Goal: Task Accomplishment & Management: Complete application form

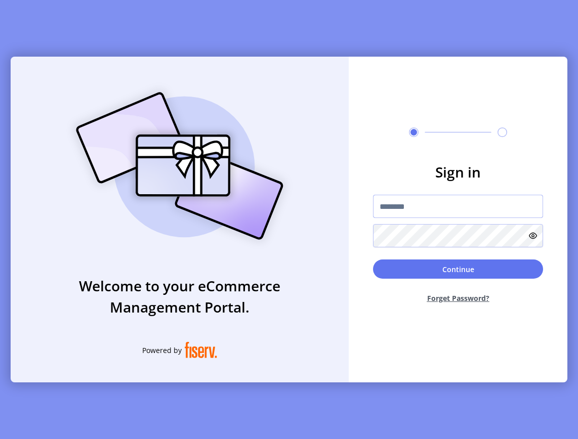
click at [432, 210] on input "text" at bounding box center [458, 206] width 170 height 23
type input "**********"
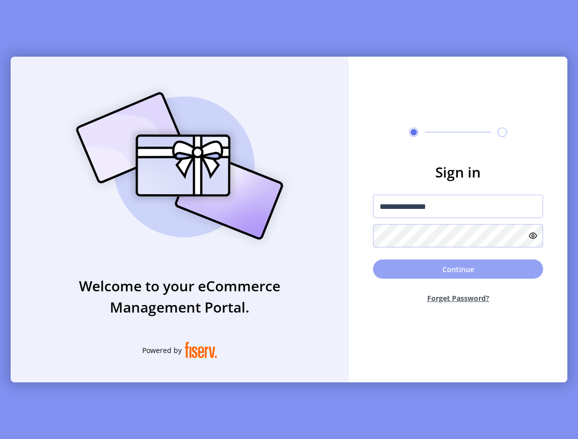
click at [459, 265] on button "Continue" at bounding box center [458, 269] width 170 height 19
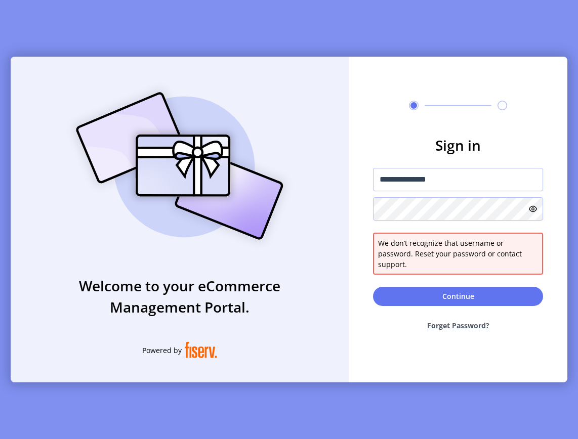
click at [459, 322] on button "Forget Password?" at bounding box center [458, 325] width 170 height 27
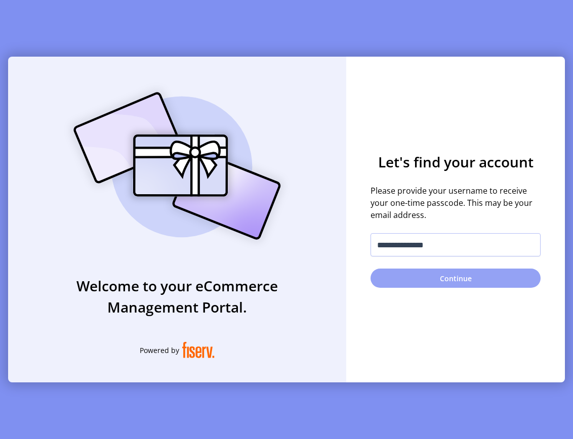
click at [460, 278] on button "Continue" at bounding box center [456, 278] width 170 height 19
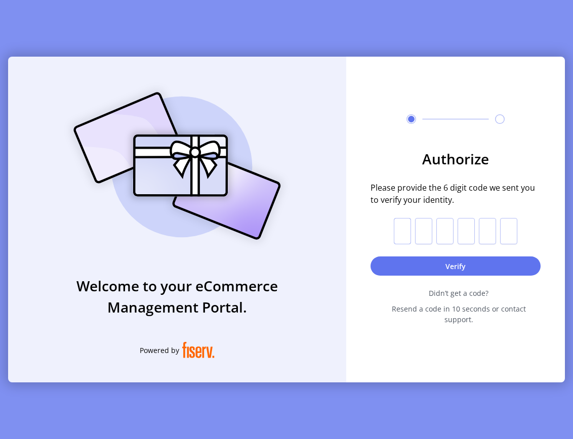
click at [406, 234] on input "text" at bounding box center [402, 231] width 17 height 26
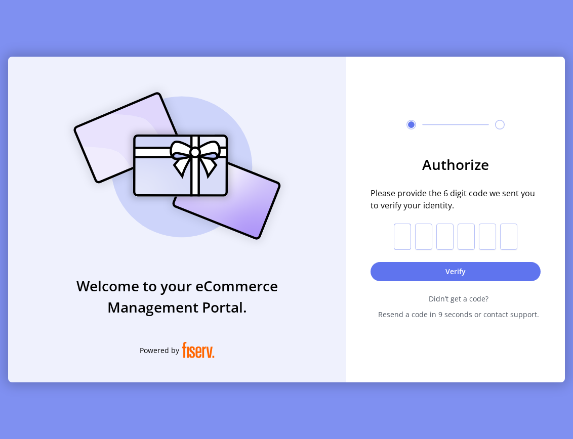
paste input "*"
type input "*"
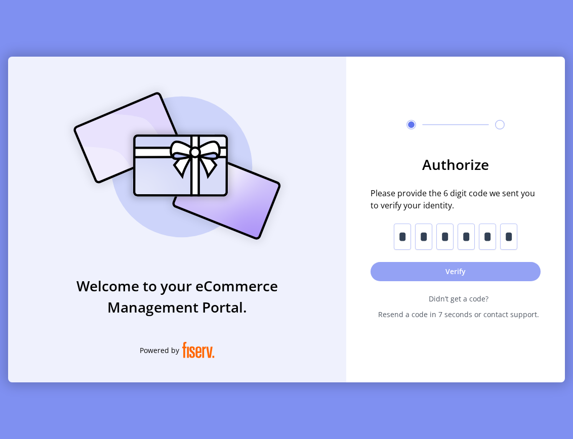
click at [443, 268] on button "Verify" at bounding box center [456, 271] width 170 height 19
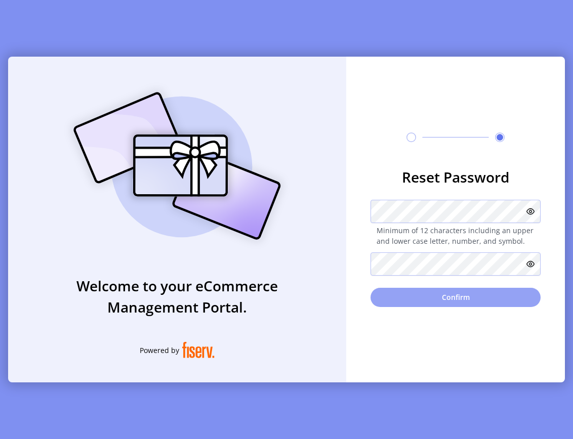
click at [468, 301] on button "Confirm" at bounding box center [456, 297] width 170 height 19
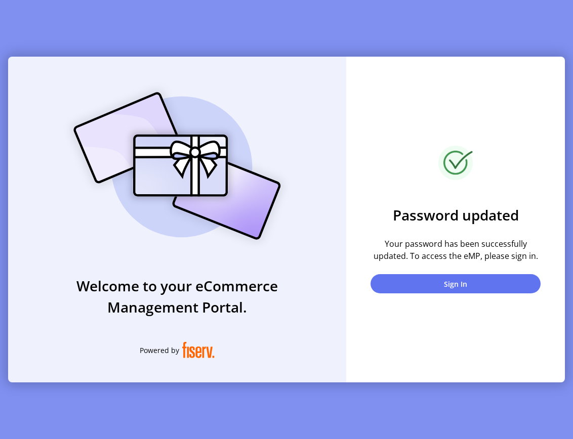
click at [64, 345] on div "Welcome to your eCommerce Management Portal. Powered by" at bounding box center [177, 220] width 338 height 326
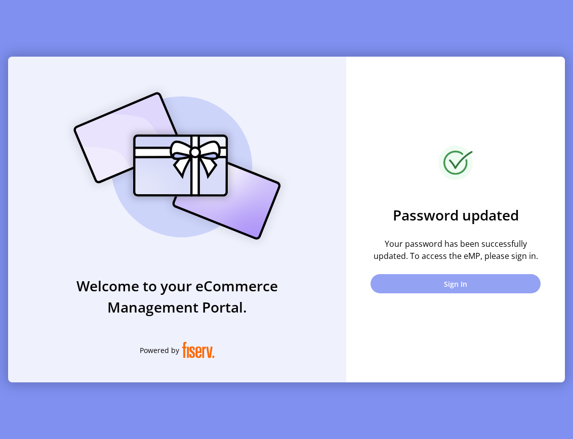
click at [506, 293] on button "Sign In" at bounding box center [456, 283] width 170 height 19
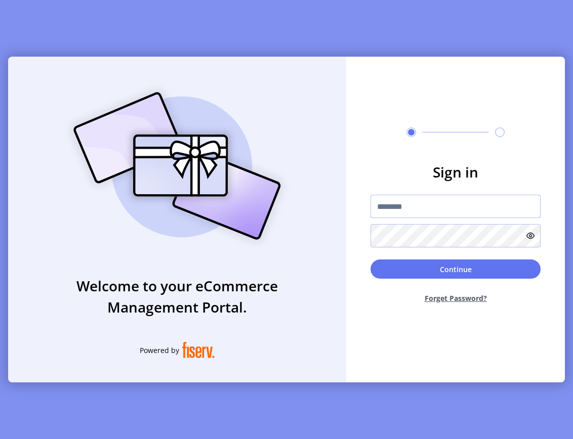
click at [465, 209] on input "text" at bounding box center [456, 206] width 170 height 23
type input "**********"
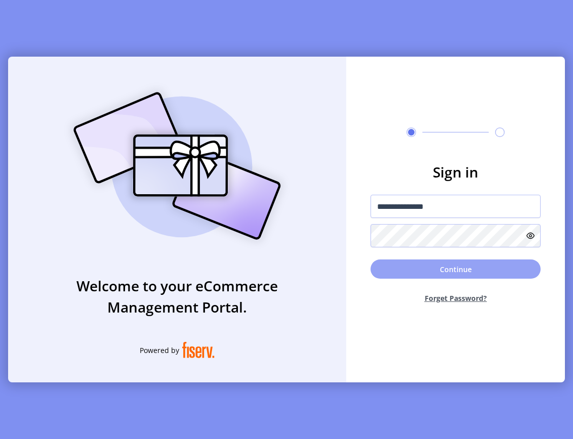
click at [479, 269] on button "Continue" at bounding box center [456, 269] width 170 height 19
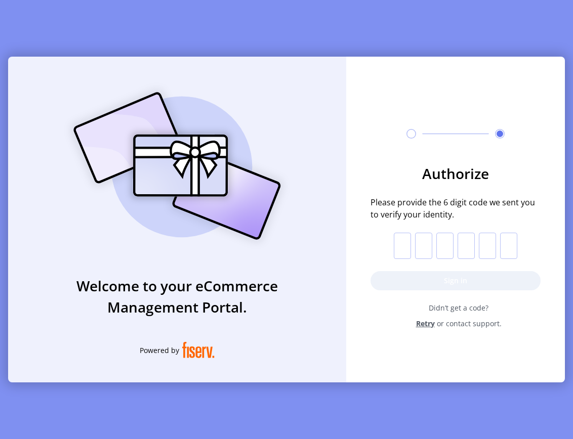
click at [410, 251] on input "text" at bounding box center [402, 246] width 17 height 26
paste input "*"
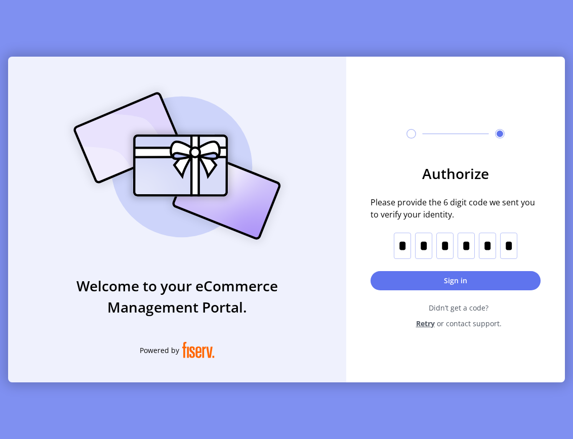
type input "*"
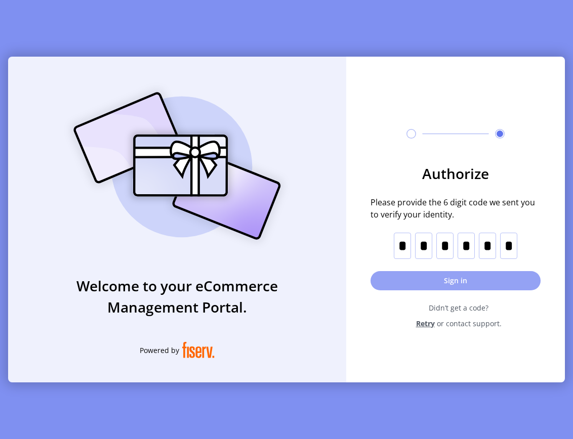
click at [445, 284] on button "Sign in" at bounding box center [456, 280] width 170 height 19
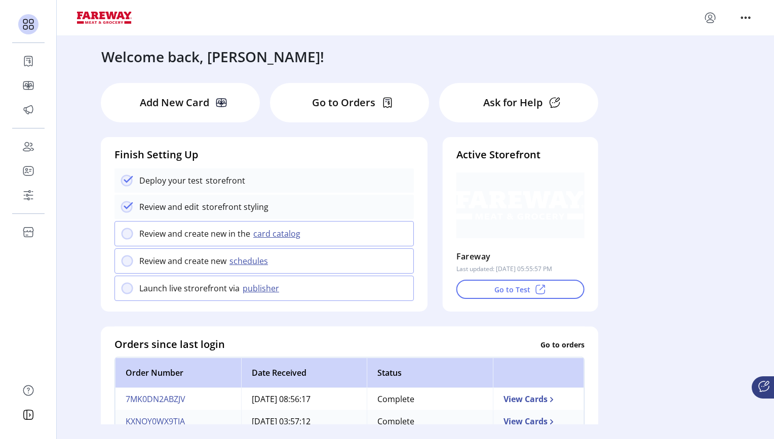
click at [578, 162] on ktd-grid "Add New Card Go to Orders Ask for Help Finish Setting Up Deploy your test store…" at bounding box center [415, 400] width 644 height 650
click at [578, 21] on icon "menu" at bounding box center [709, 21] width 7 height 3
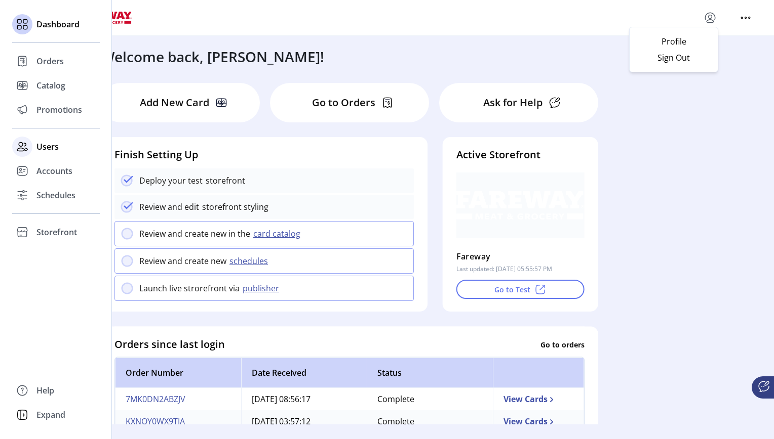
click at [50, 144] on span "Users" at bounding box center [47, 147] width 22 height 12
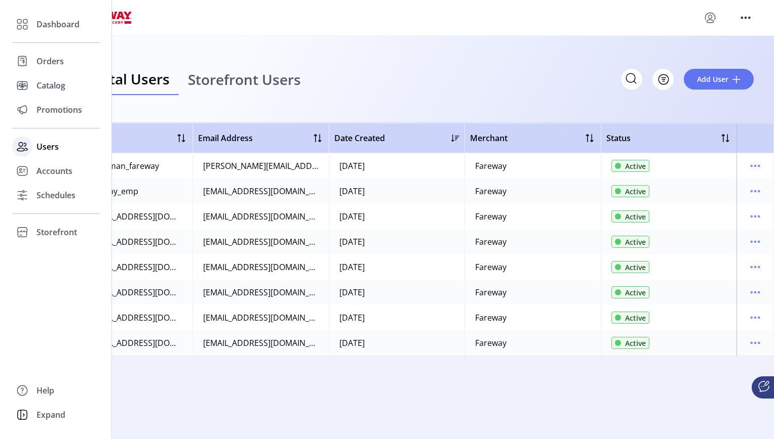
click at [50, 150] on span "Users" at bounding box center [47, 147] width 22 height 12
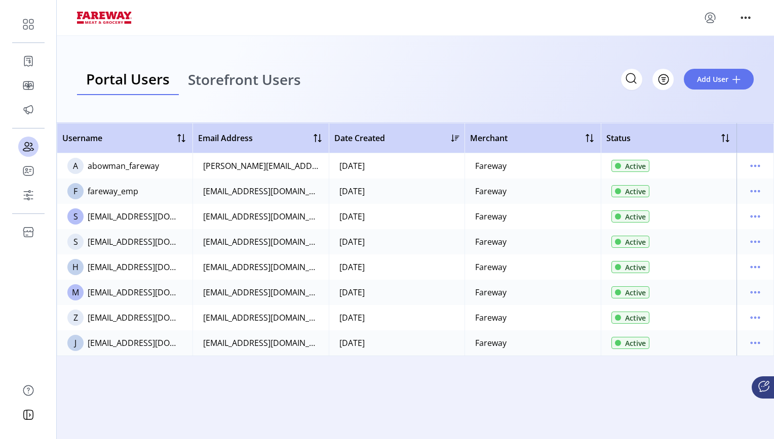
click at [227, 383] on div "Username Email Address Date Created Merchant Status A abowman_fareway amy.bowma…" at bounding box center [415, 275] width 717 height 304
click at [578, 81] on span "Add User" at bounding box center [712, 79] width 31 height 11
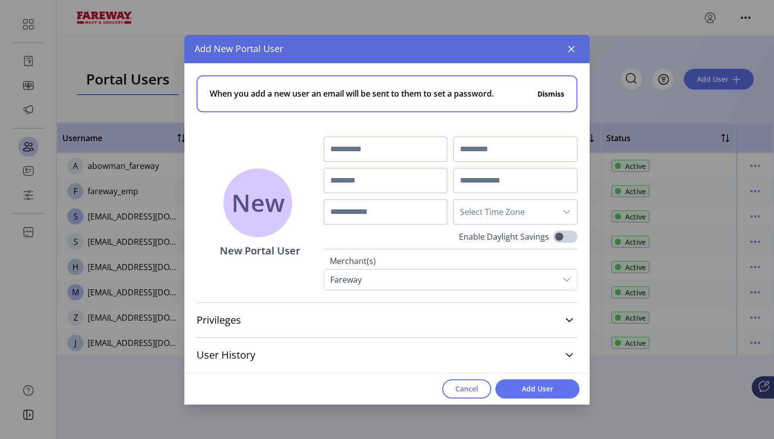
click at [386, 150] on input "text" at bounding box center [386, 149] width 124 height 25
type input "****"
type input "*****"
type input "**********"
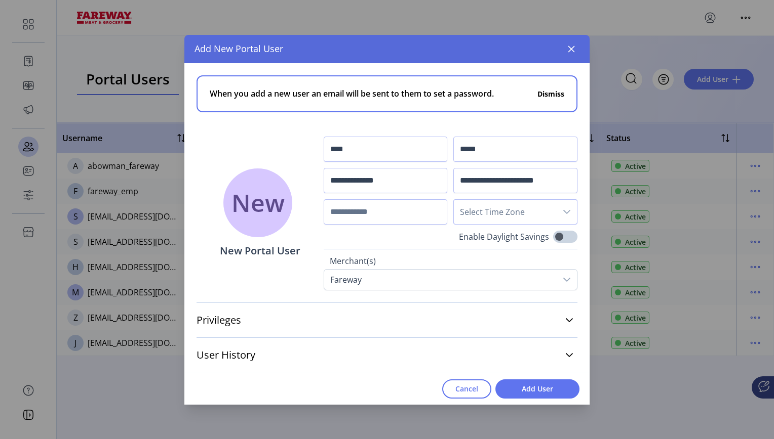
click at [501, 204] on span "Select Time Zone" at bounding box center [505, 212] width 103 height 24
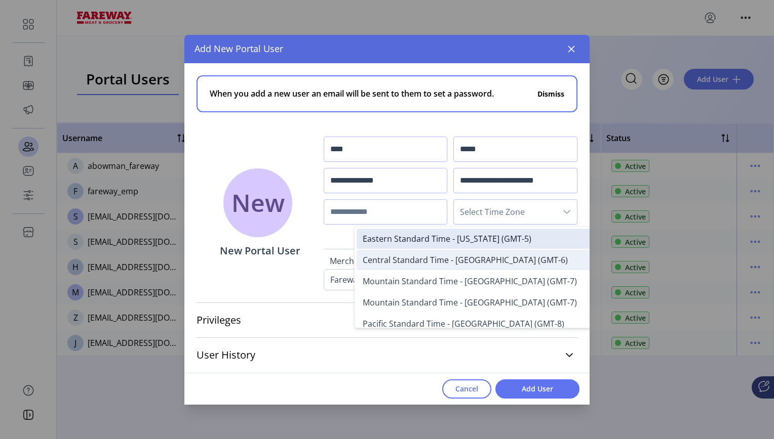
click at [484, 259] on span "Central Standard Time - [GEOGRAPHIC_DATA] (GMT-6)" at bounding box center [465, 260] width 205 height 11
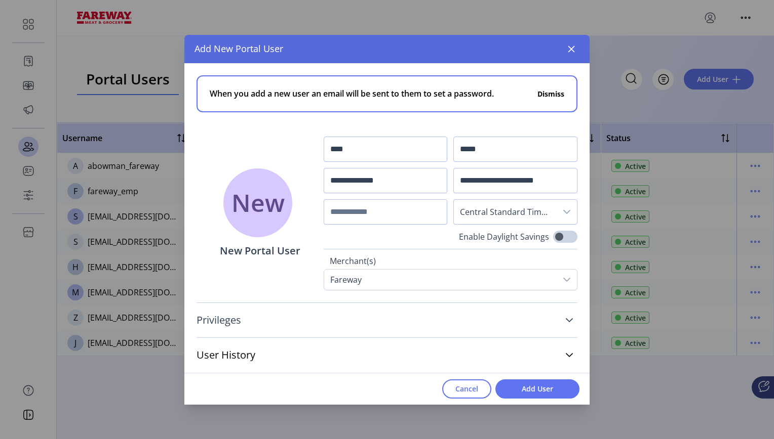
click at [304, 321] on link "Privileges" at bounding box center [386, 320] width 381 height 22
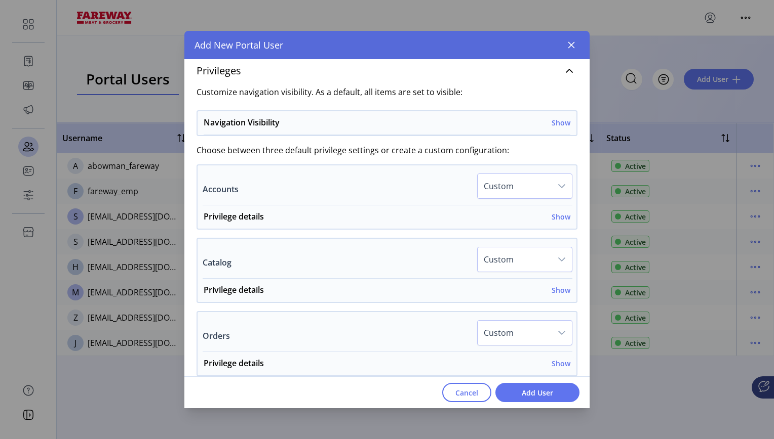
scroll to position [252, 0]
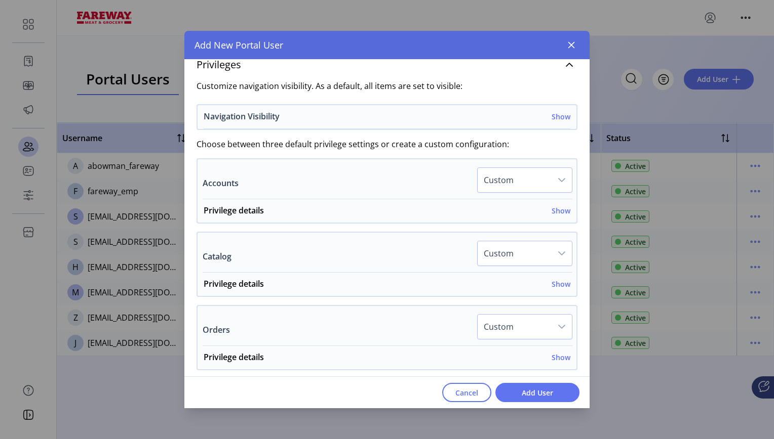
click at [555, 116] on h6 "Show" at bounding box center [560, 116] width 19 height 11
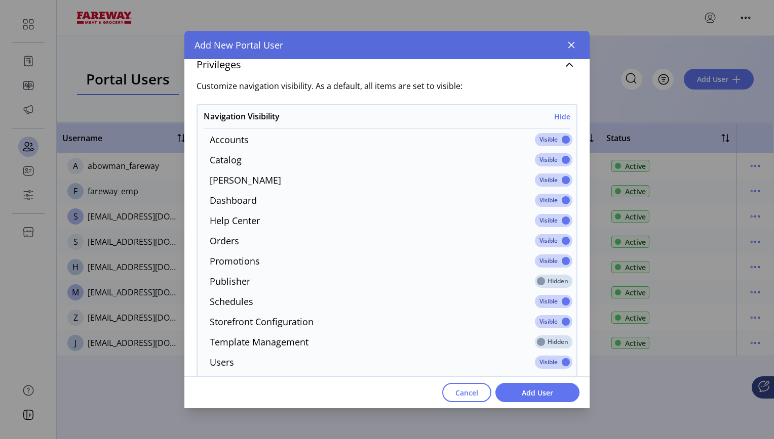
click at [540, 137] on span at bounding box center [553, 139] width 37 height 13
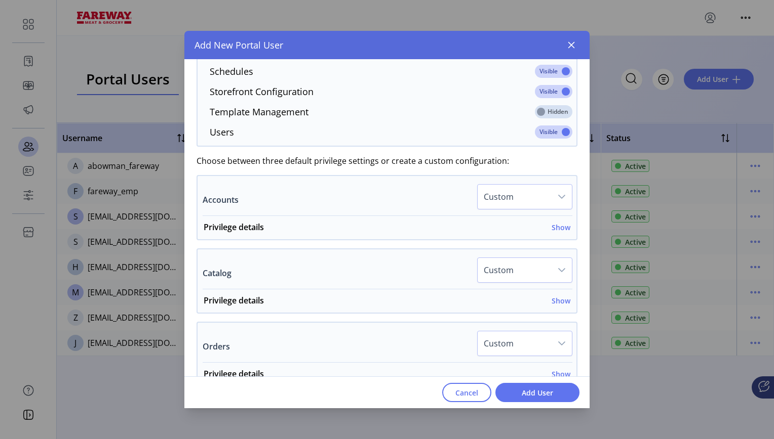
scroll to position [492, 0]
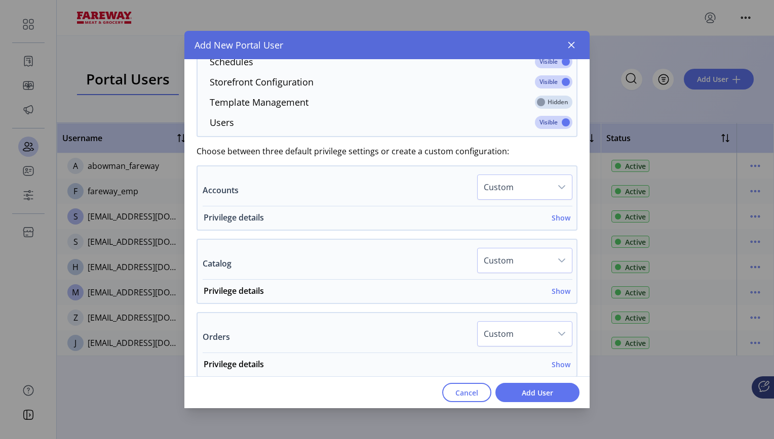
click at [558, 220] on h6 "Show" at bounding box center [560, 218] width 19 height 11
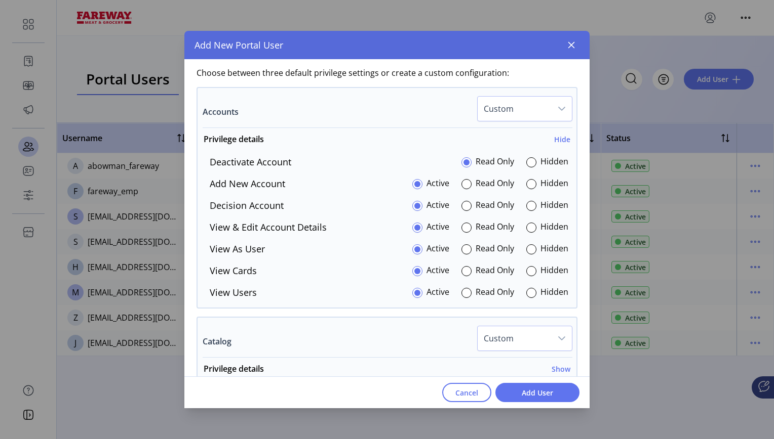
scroll to position [579, 0]
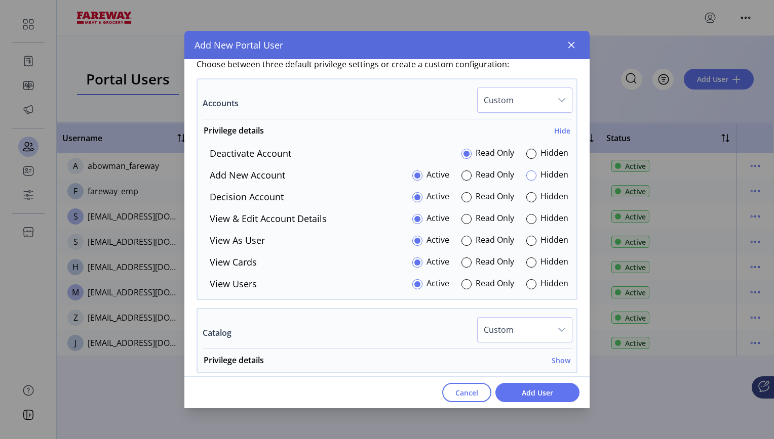
click at [528, 177] on div at bounding box center [531, 176] width 10 height 10
click at [527, 200] on div at bounding box center [531, 197] width 10 height 10
click at [528, 152] on div at bounding box center [531, 154] width 10 height 10
click at [526, 243] on div at bounding box center [531, 241] width 10 height 10
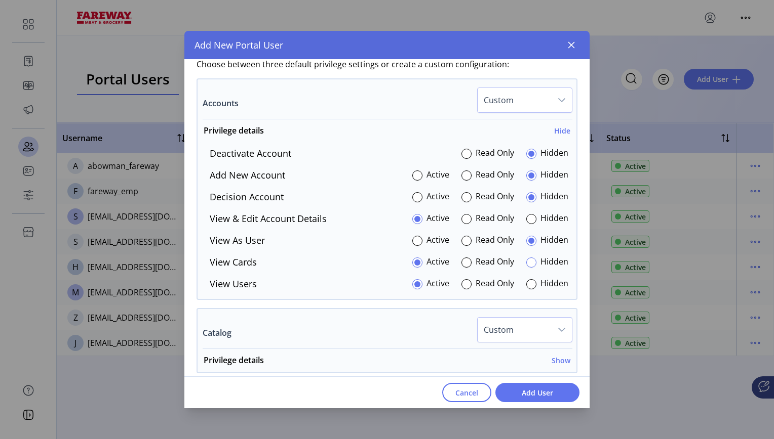
click at [527, 261] on div at bounding box center [531, 263] width 10 height 10
click at [529, 288] on div at bounding box center [531, 284] width 10 height 10
click at [529, 218] on div at bounding box center [531, 219] width 10 height 10
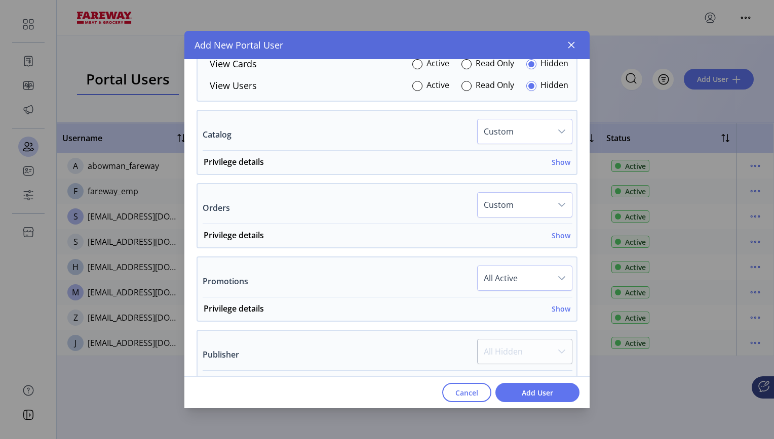
scroll to position [775, 0]
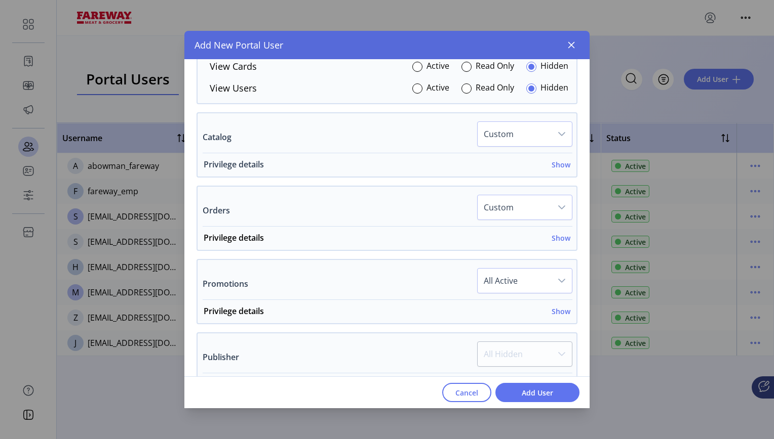
click at [553, 164] on h6 "Show" at bounding box center [560, 164] width 19 height 11
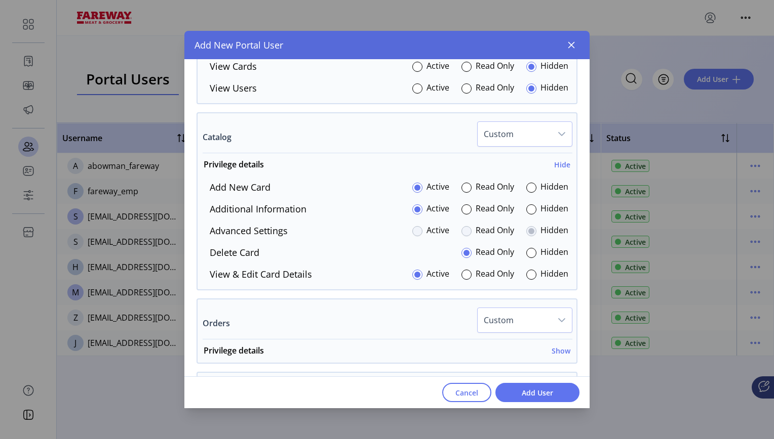
click at [578, 236] on div "Privileges Customize navigation visibility. As a default, all items are set to …" at bounding box center [386, 196] width 405 height 1368
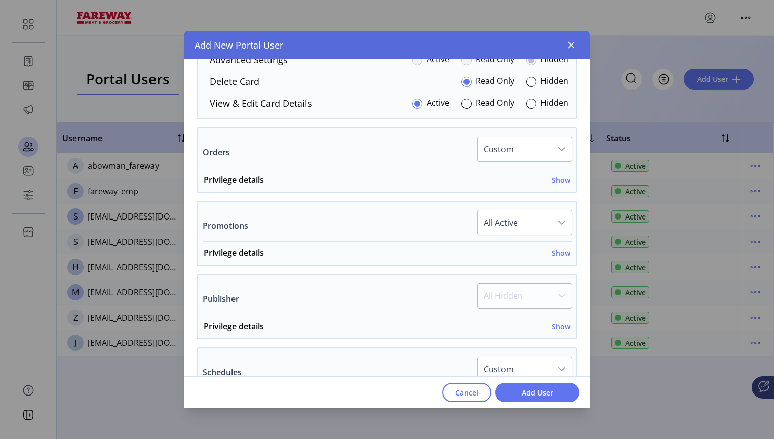
scroll to position [948, 0]
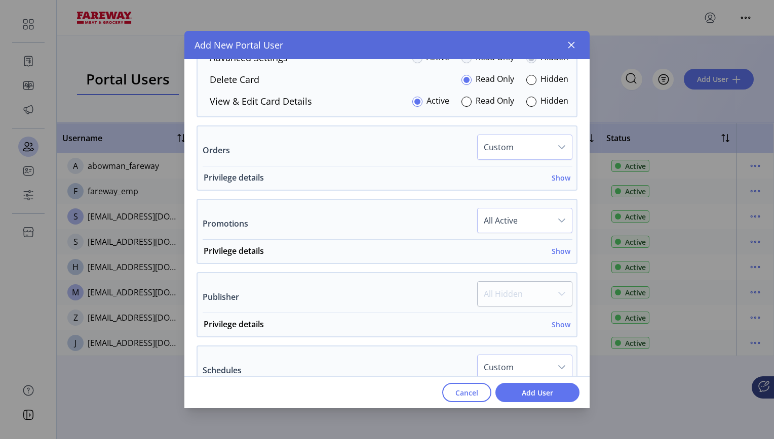
click at [559, 177] on h6 "Show" at bounding box center [560, 178] width 19 height 11
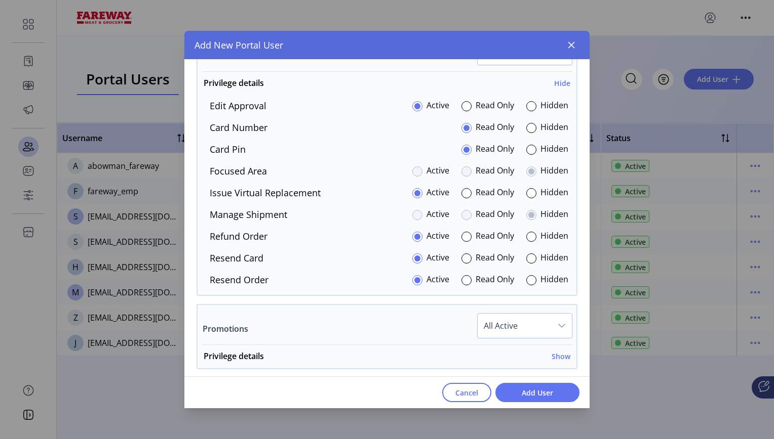
scroll to position [1045, 0]
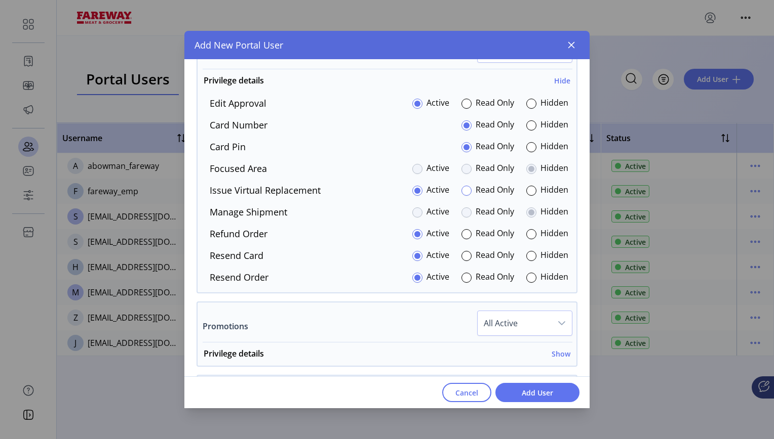
click at [463, 190] on div at bounding box center [466, 191] width 10 height 10
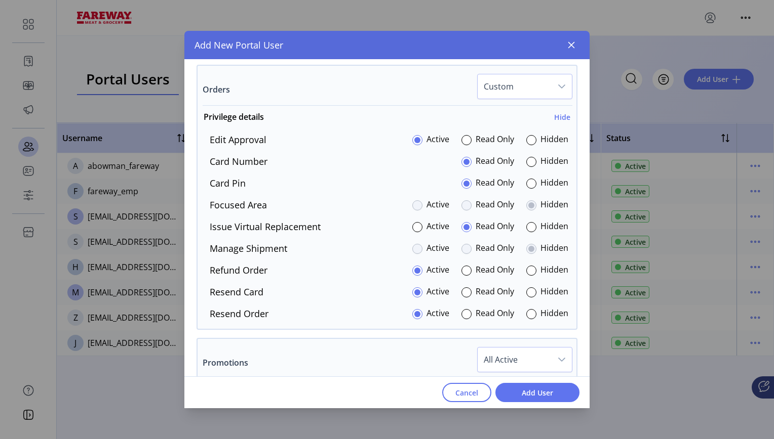
scroll to position [1011, 0]
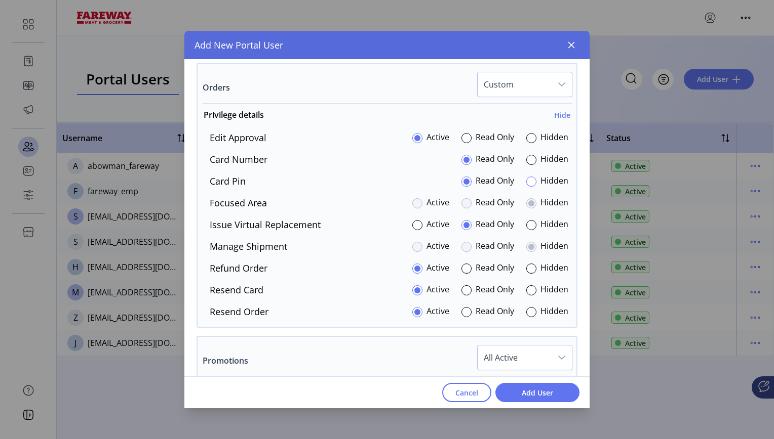
click at [530, 182] on div at bounding box center [531, 182] width 10 height 10
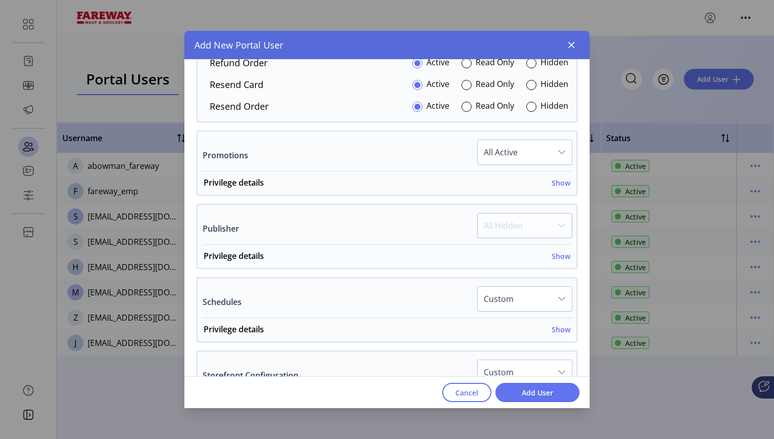
scroll to position [1229, 0]
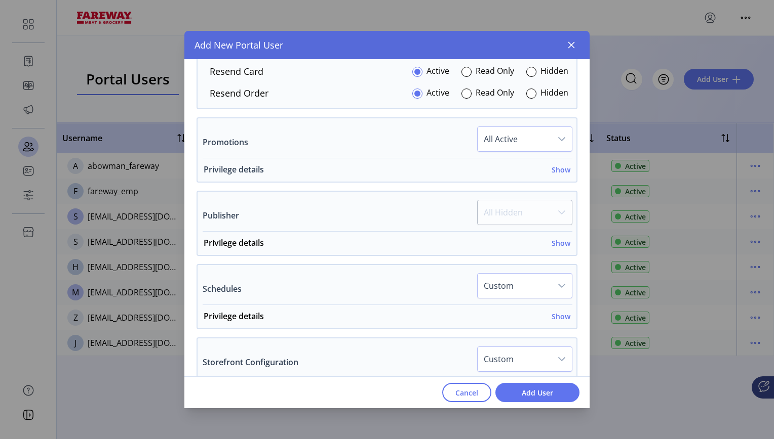
click at [557, 171] on h6 "Show" at bounding box center [560, 170] width 19 height 11
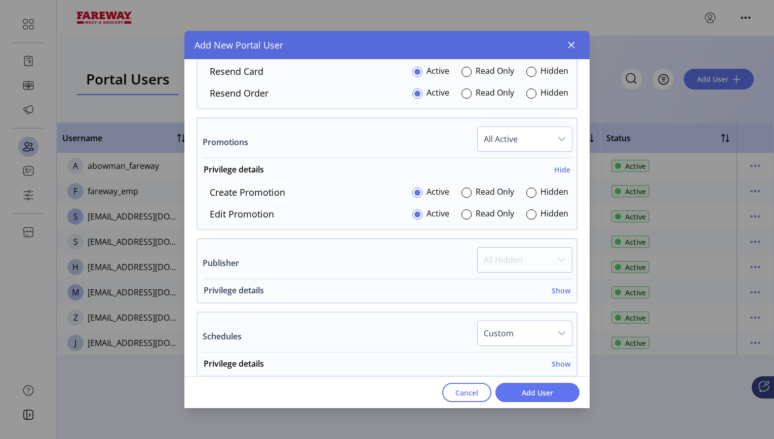
click at [555, 290] on h6 "Show" at bounding box center [560, 291] width 19 height 11
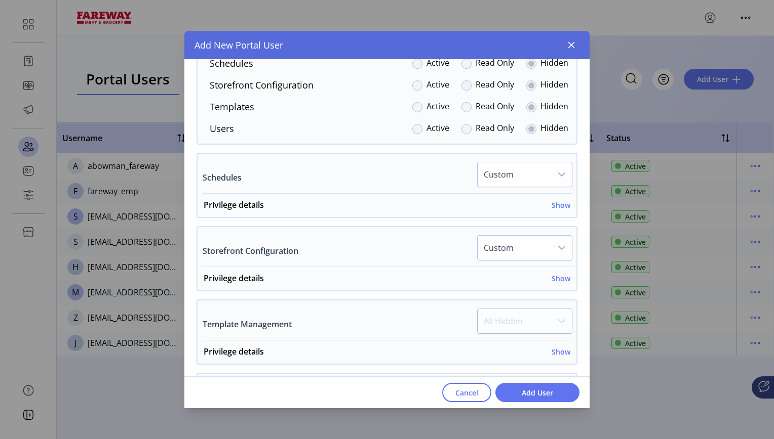
scroll to position [1551, 0]
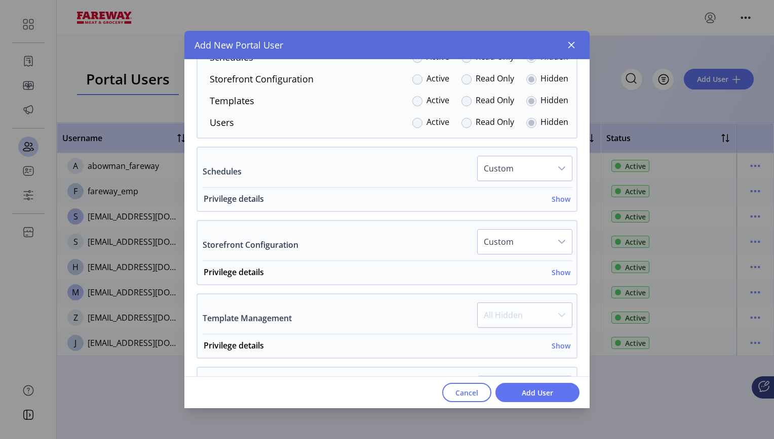
click at [557, 197] on h6 "Show" at bounding box center [560, 199] width 19 height 11
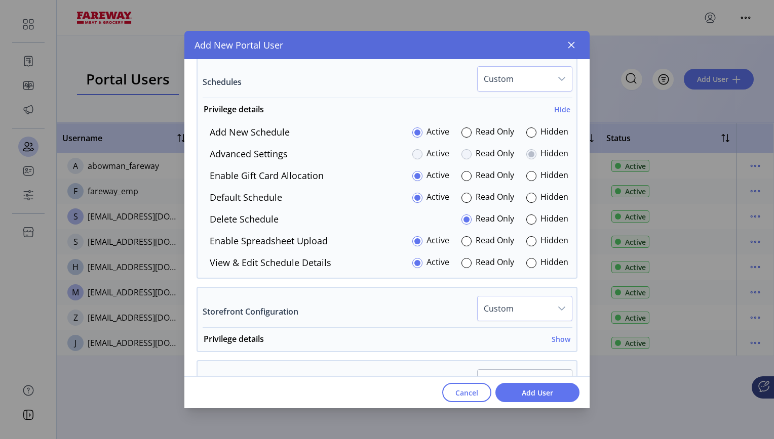
scroll to position [1628, 0]
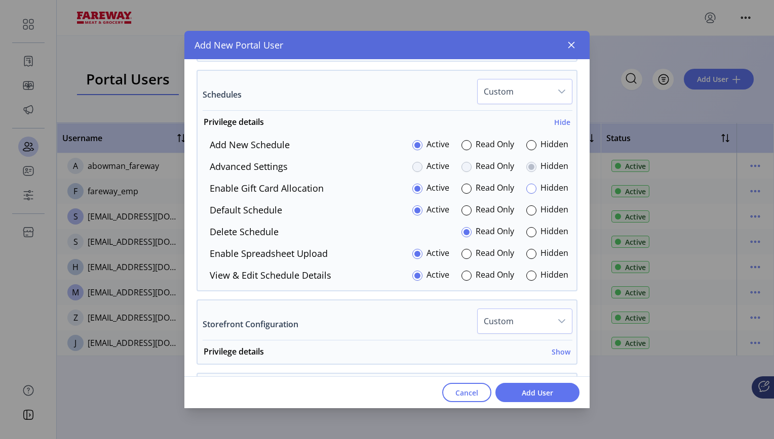
click at [530, 188] on div at bounding box center [531, 189] width 10 height 10
click at [527, 255] on div at bounding box center [531, 254] width 10 height 10
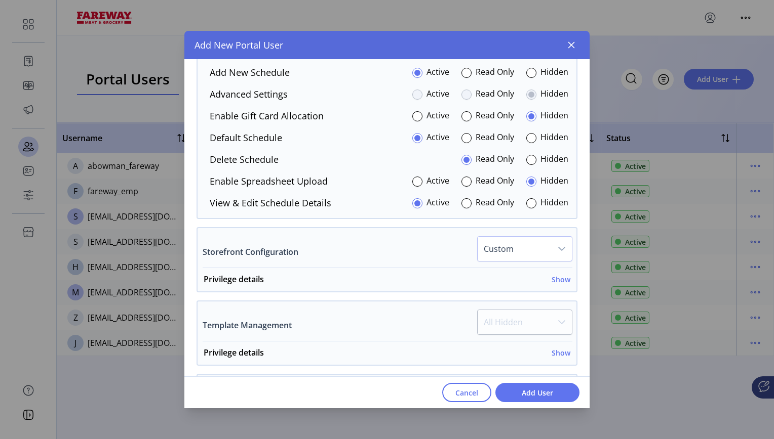
scroll to position [1716, 0]
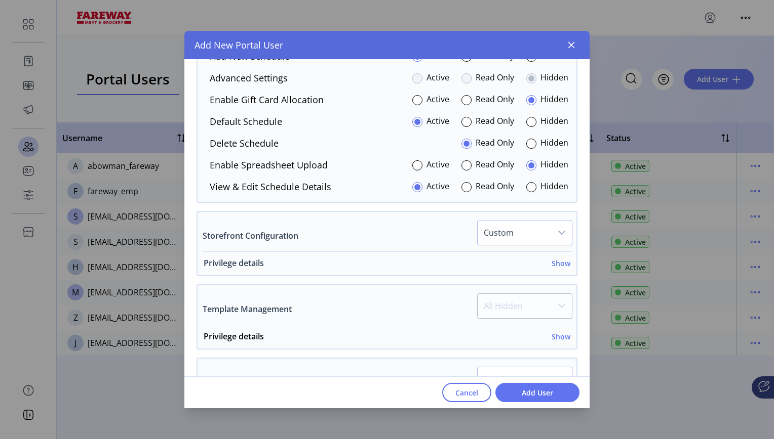
click at [558, 263] on h6 "Show" at bounding box center [560, 263] width 19 height 11
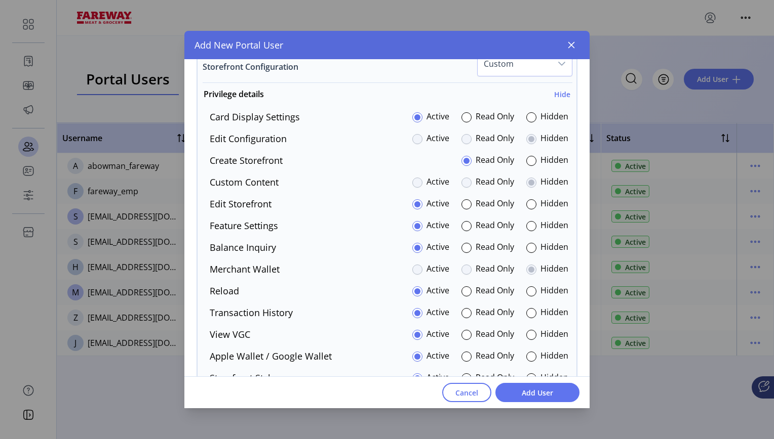
scroll to position [1896, 0]
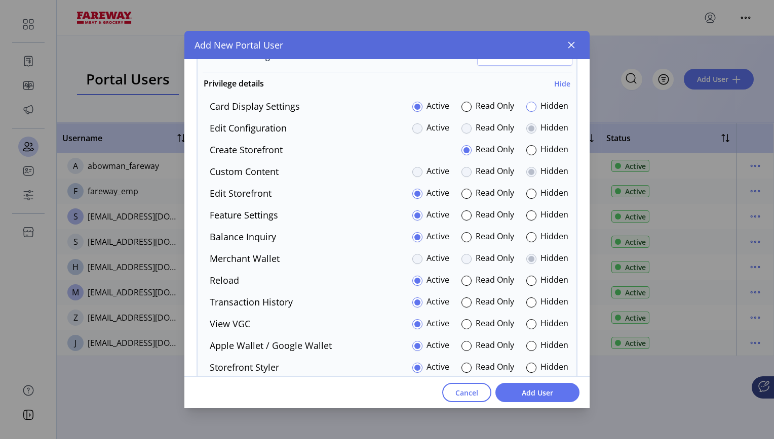
click at [528, 109] on div at bounding box center [531, 107] width 10 height 10
click at [526, 215] on div at bounding box center [531, 216] width 10 height 10
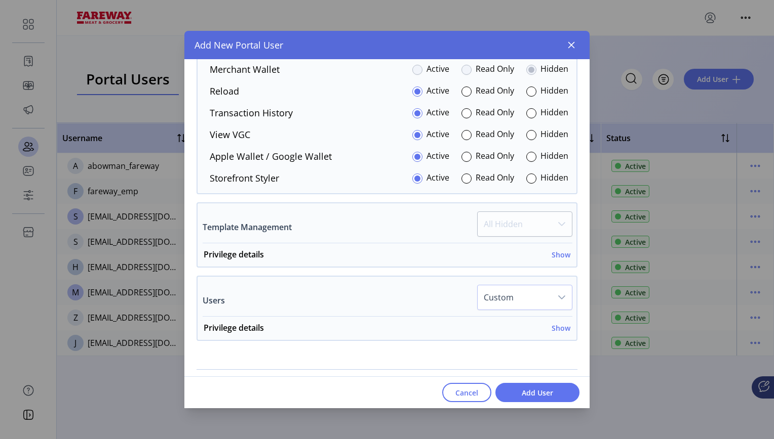
scroll to position [2100, 0]
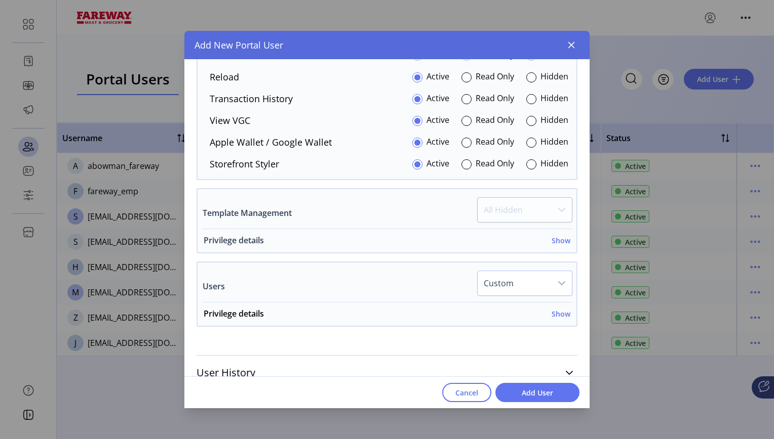
click at [555, 240] on h6 "Show" at bounding box center [560, 240] width 19 height 11
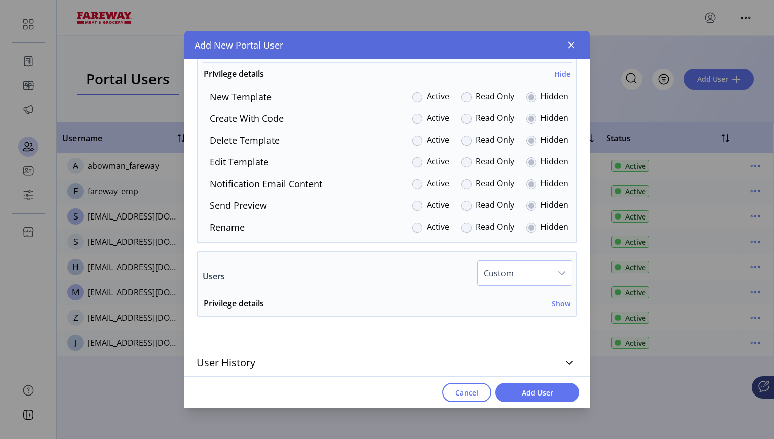
scroll to position [2270, 0]
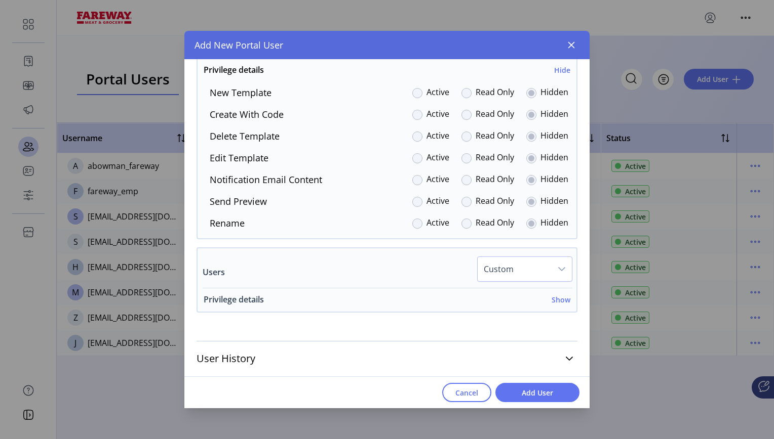
click at [556, 301] on h6 "Show" at bounding box center [560, 300] width 19 height 11
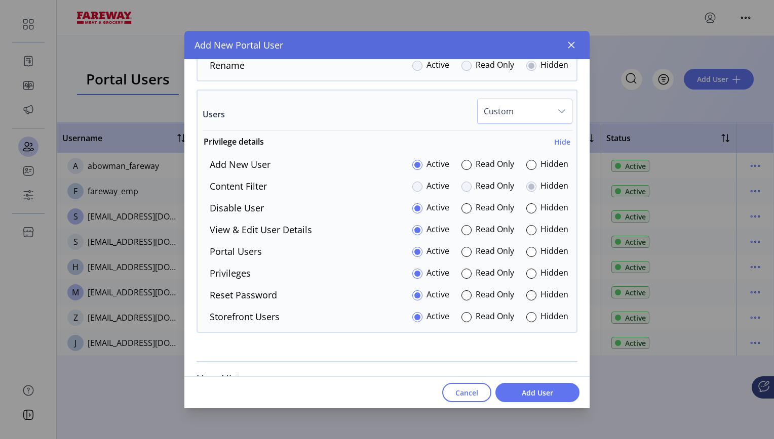
scroll to position [2424, 0]
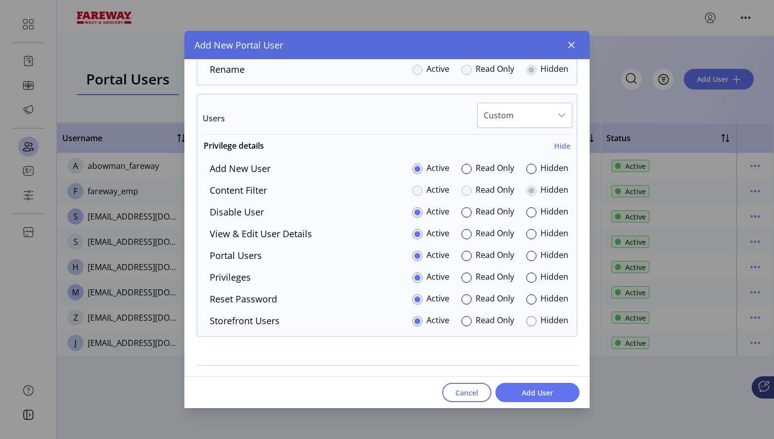
click at [531, 322] on div at bounding box center [531, 321] width 10 height 10
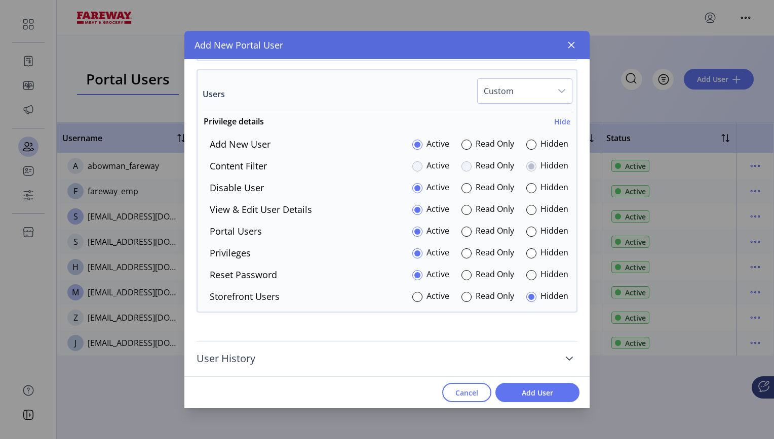
click at [565, 357] on icon at bounding box center [569, 359] width 8 height 8
click at [535, 390] on span "Add User" at bounding box center [537, 393] width 58 height 11
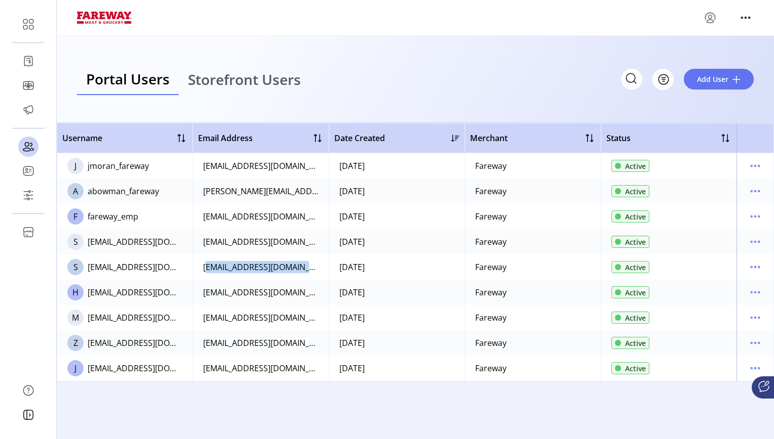
drag, startPoint x: 311, startPoint y: 267, endPoint x: 201, endPoint y: 256, distance: 111.0
click at [201, 256] on td "[EMAIL_ADDRESS][DOMAIN_NAME]" at bounding box center [260, 267] width 136 height 25
copy div "[EMAIL_ADDRESS][DOMAIN_NAME]"
click at [727, 80] on span "Add User" at bounding box center [712, 79] width 31 height 11
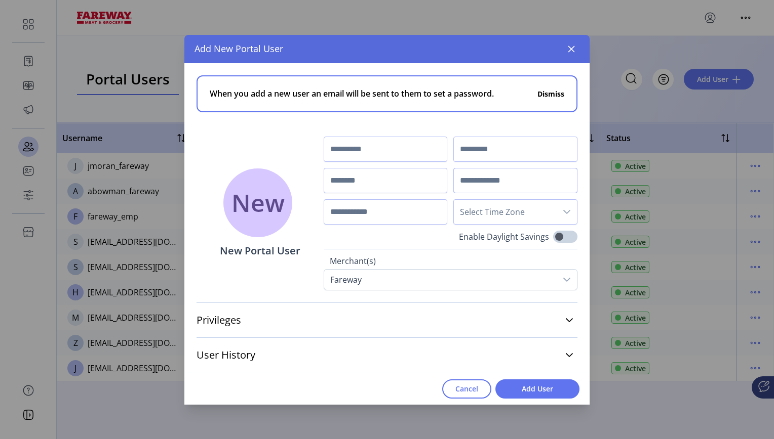
click at [477, 178] on input "text" at bounding box center [515, 180] width 124 height 25
paste input "**********"
type input "**********"
click at [393, 144] on input "text" at bounding box center [386, 149] width 124 height 25
type input "****"
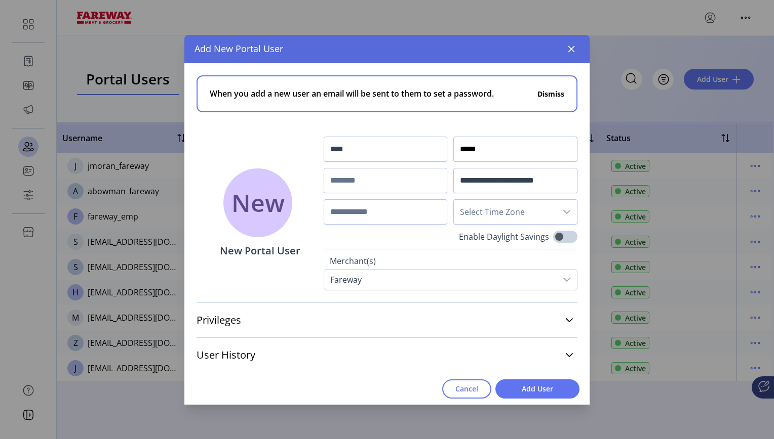
type input "*****"
click at [348, 179] on input "text" at bounding box center [386, 180] width 124 height 25
type input "**********"
click at [504, 208] on span "Select Time Zone" at bounding box center [505, 212] width 103 height 24
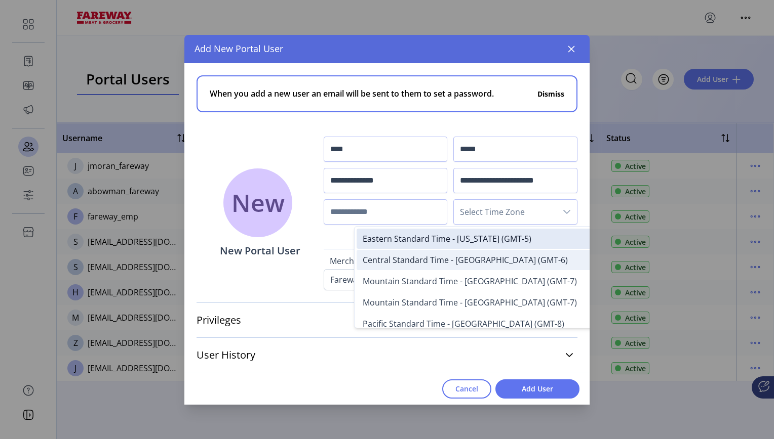
click at [487, 261] on span "Central Standard Time - [GEOGRAPHIC_DATA] (GMT-6)" at bounding box center [465, 260] width 205 height 11
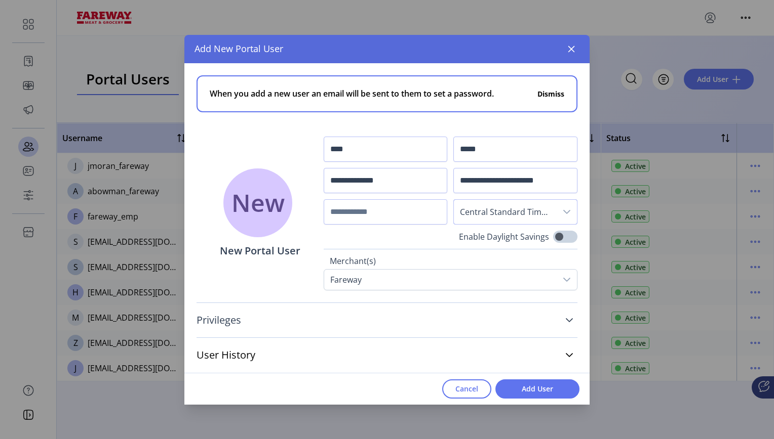
click at [571, 318] on icon at bounding box center [569, 320] width 8 height 8
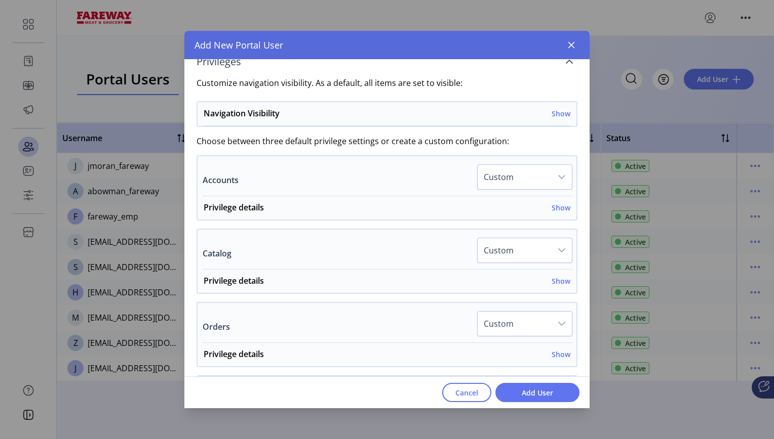
scroll to position [258, 0]
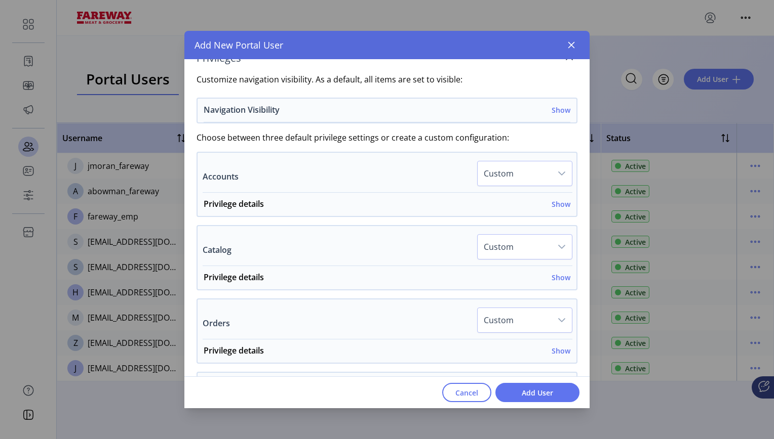
click at [555, 109] on h6 "Show" at bounding box center [560, 110] width 19 height 11
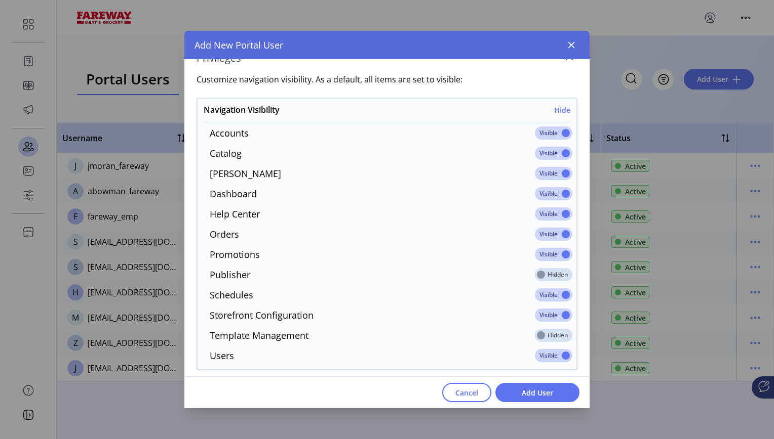
click at [549, 134] on span at bounding box center [553, 133] width 37 height 13
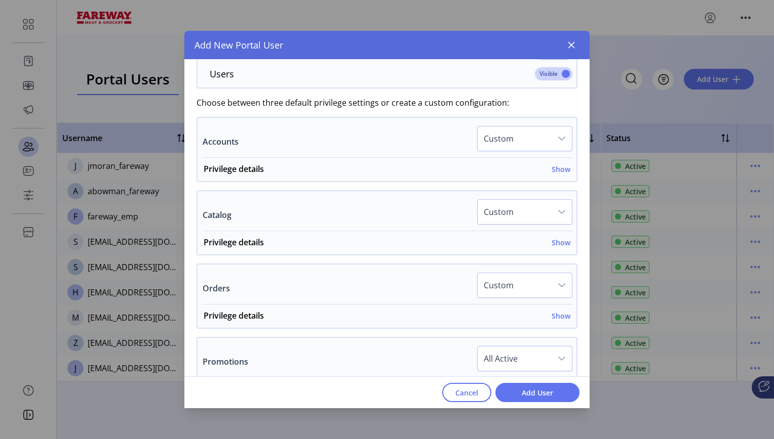
scroll to position [544, 0]
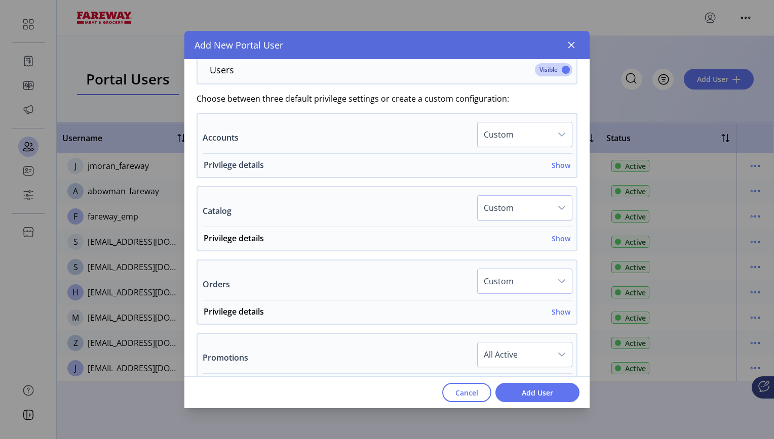
click at [558, 166] on h6 "Show" at bounding box center [560, 165] width 19 height 11
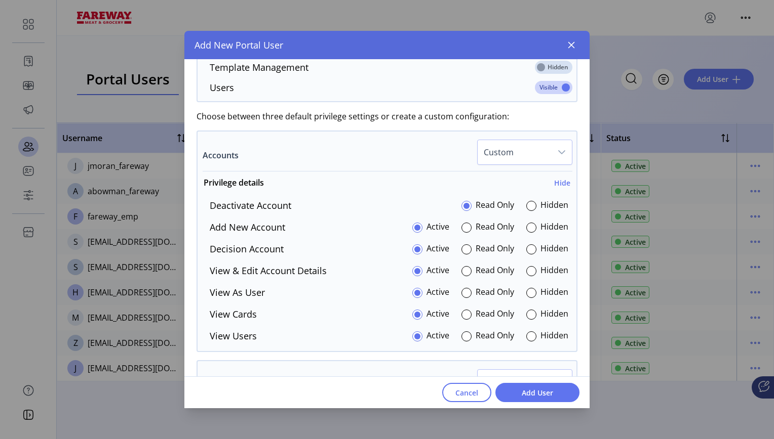
scroll to position [557, 0]
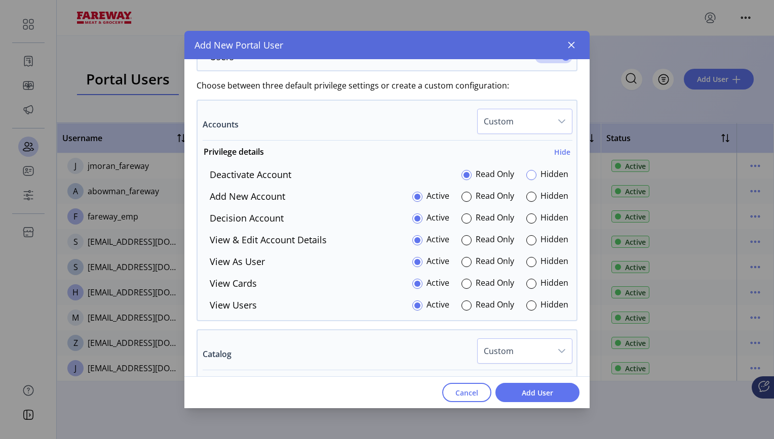
click at [528, 175] on div at bounding box center [531, 175] width 10 height 10
click at [525, 206] on div "Deactivate Account Read Only Hidden Add New Account Active Read Only Hidden Dec…" at bounding box center [386, 240] width 379 height 144
click at [526, 199] on div at bounding box center [531, 197] width 10 height 10
click at [526, 222] on div at bounding box center [531, 219] width 10 height 10
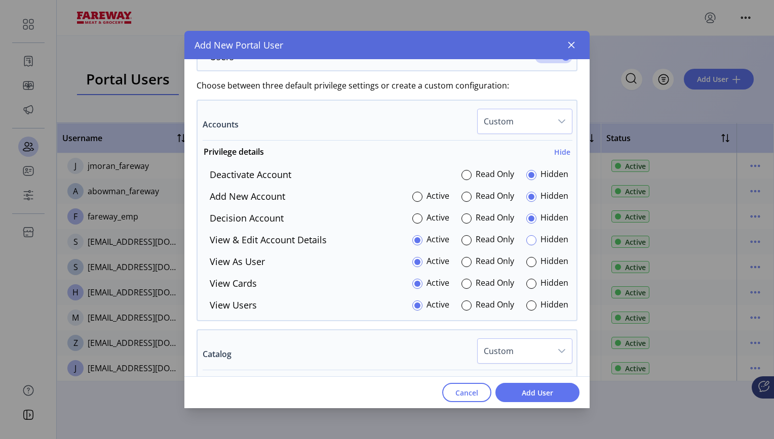
click at [527, 242] on div at bounding box center [531, 240] width 10 height 10
click at [528, 264] on div at bounding box center [531, 262] width 10 height 10
click at [527, 286] on div at bounding box center [531, 284] width 10 height 10
click at [528, 305] on div at bounding box center [531, 306] width 10 height 10
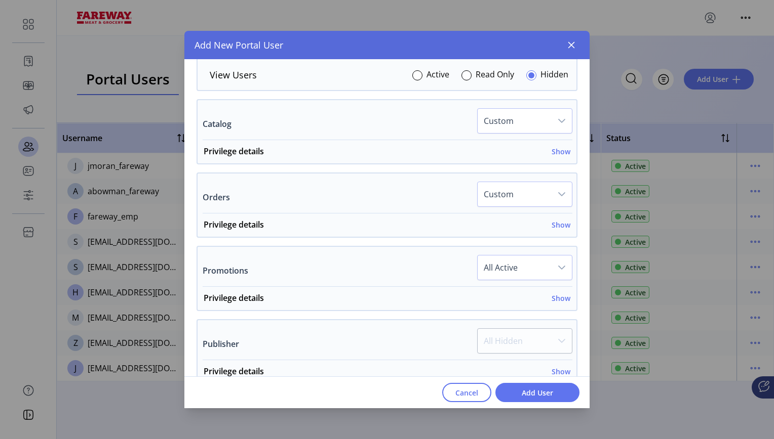
scroll to position [803, 0]
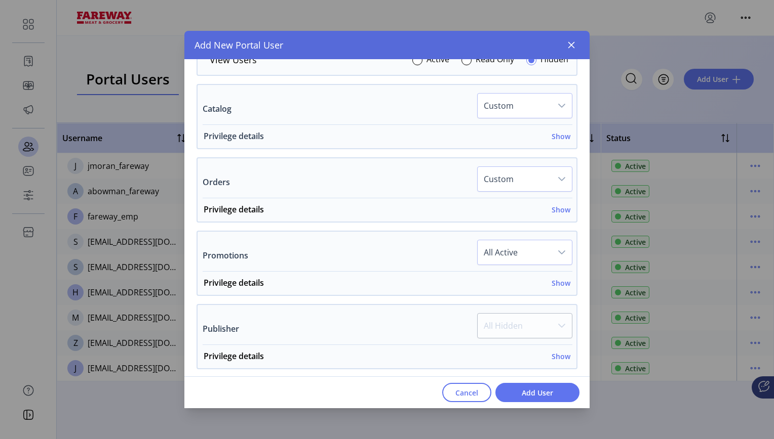
click at [555, 139] on h6 "Show" at bounding box center [560, 136] width 19 height 11
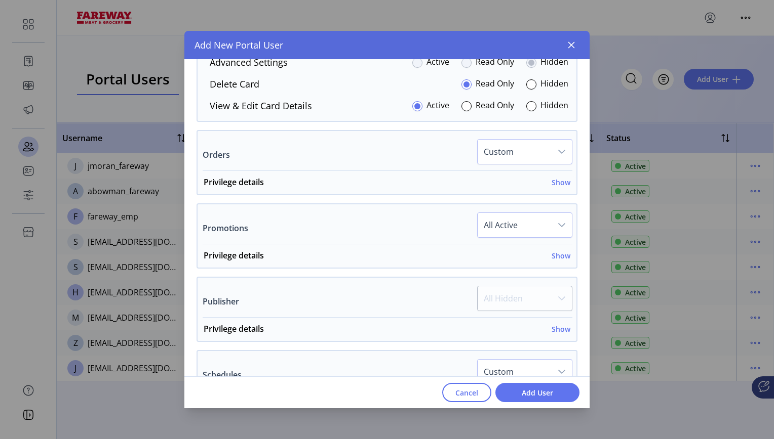
scroll to position [953, 0]
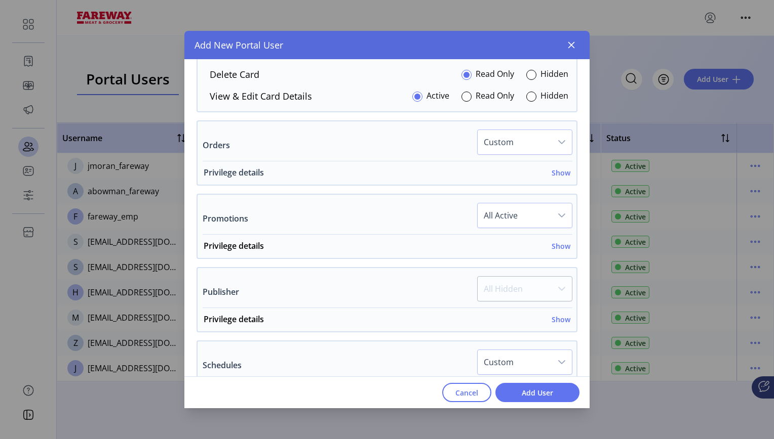
click at [557, 173] on h6 "Show" at bounding box center [560, 173] width 19 height 11
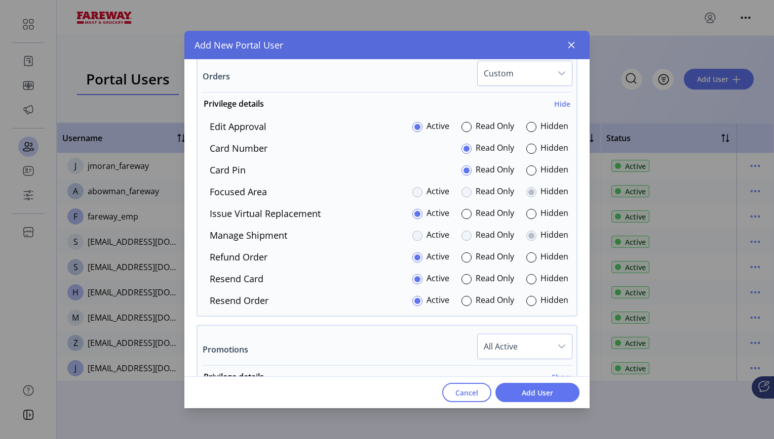
scroll to position [1032, 0]
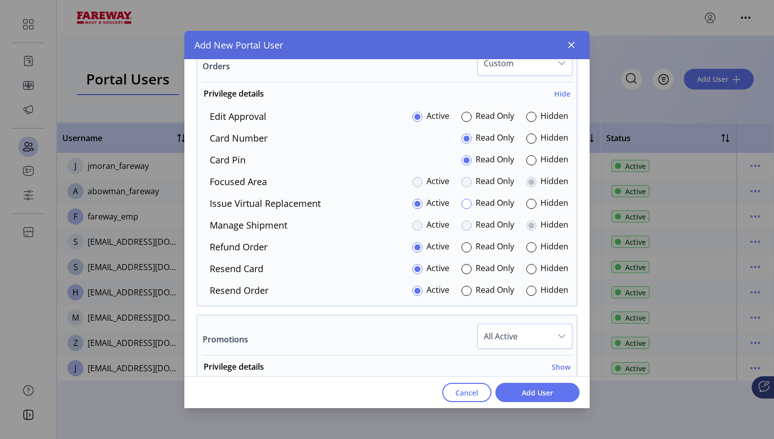
click at [465, 203] on div at bounding box center [466, 204] width 10 height 10
click at [528, 157] on div at bounding box center [531, 160] width 10 height 10
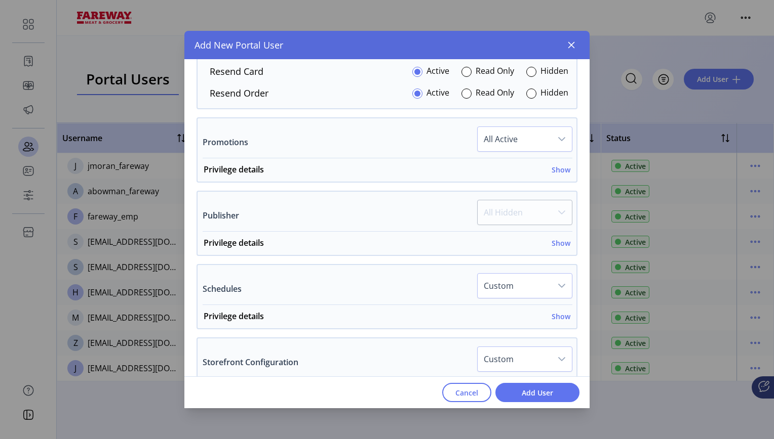
scroll to position [1234, 0]
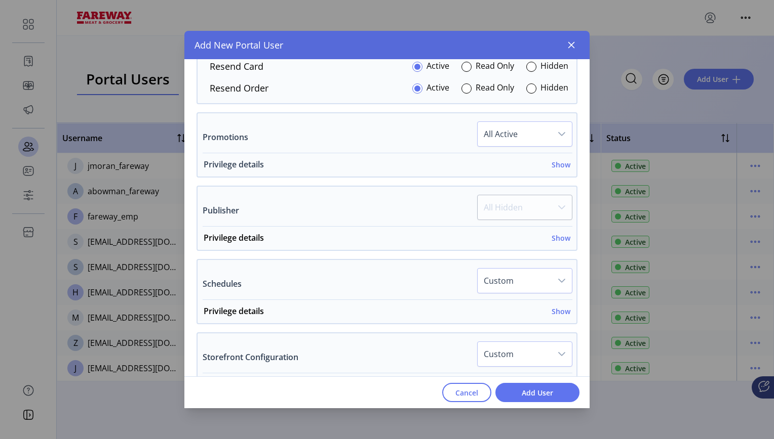
click at [555, 166] on h6 "Show" at bounding box center [560, 164] width 19 height 11
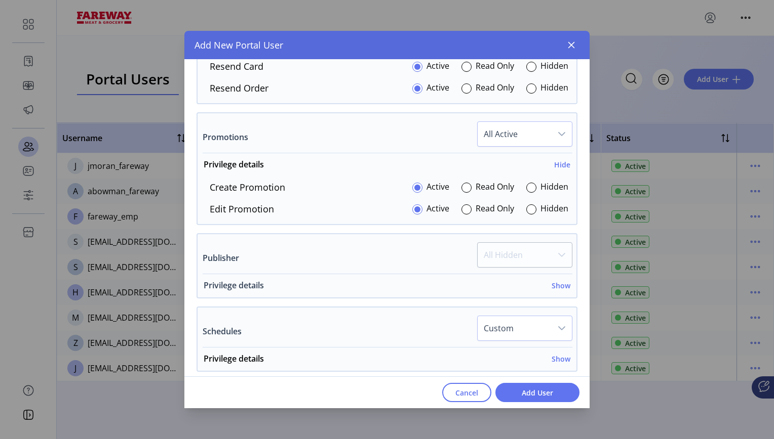
click at [556, 287] on h6 "Show" at bounding box center [560, 285] width 19 height 11
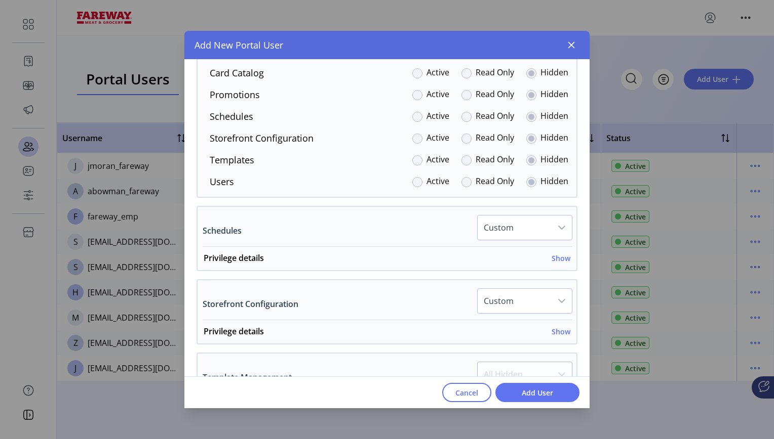
scroll to position [1501, 0]
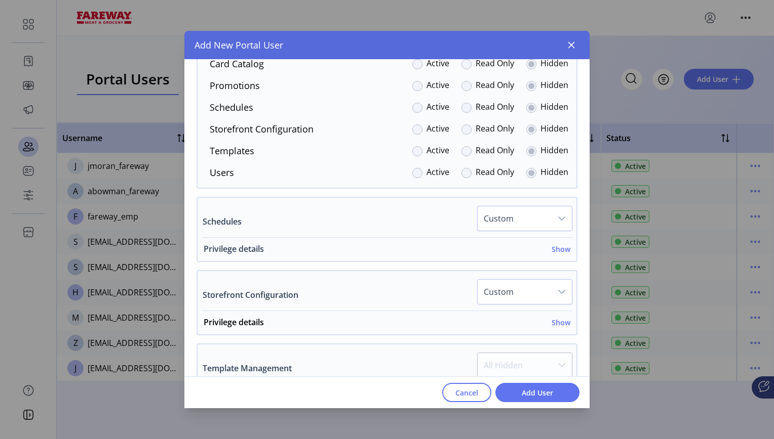
click at [556, 250] on h6 "Show" at bounding box center [560, 249] width 19 height 11
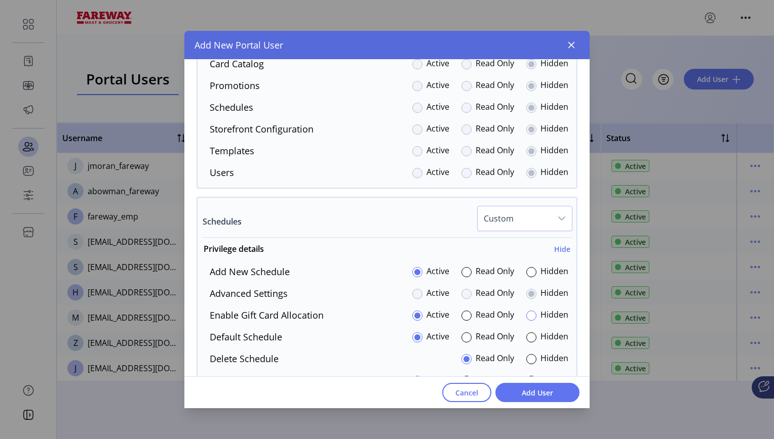
click at [527, 317] on div at bounding box center [531, 316] width 10 height 10
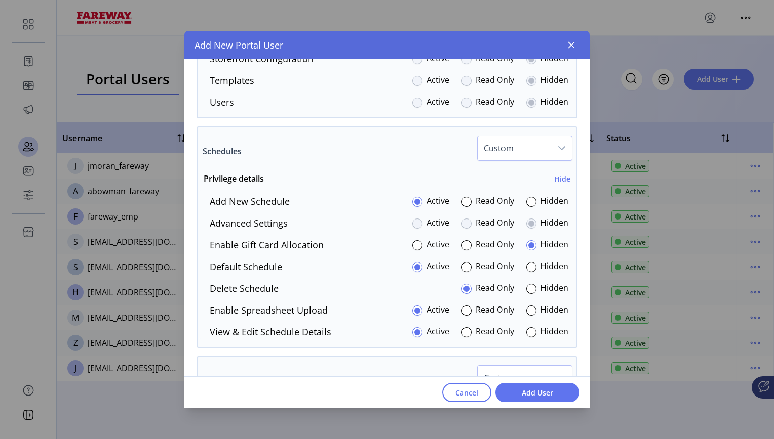
scroll to position [1572, 0]
click at [530, 313] on div at bounding box center [531, 310] width 10 height 10
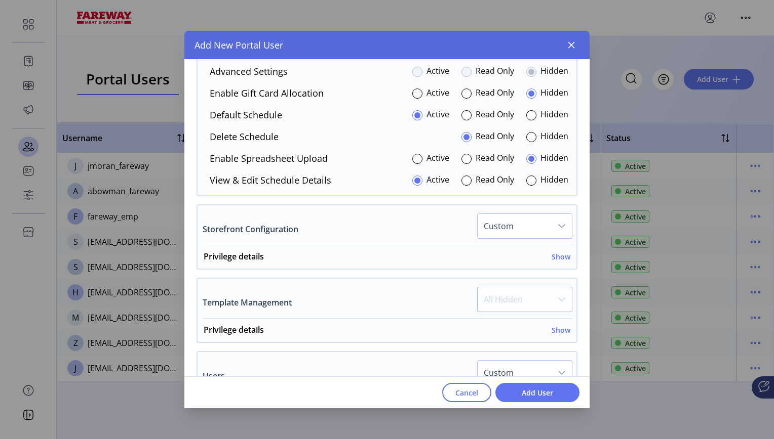
scroll to position [1726, 0]
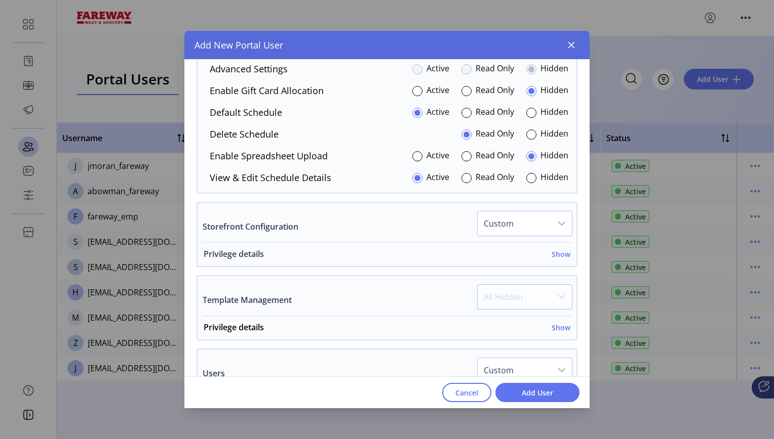
click at [553, 257] on h6 "Show" at bounding box center [560, 254] width 19 height 11
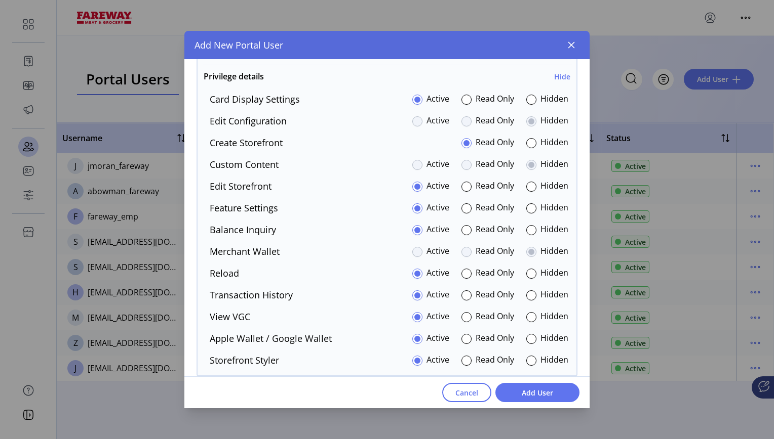
scroll to position [1900, 0]
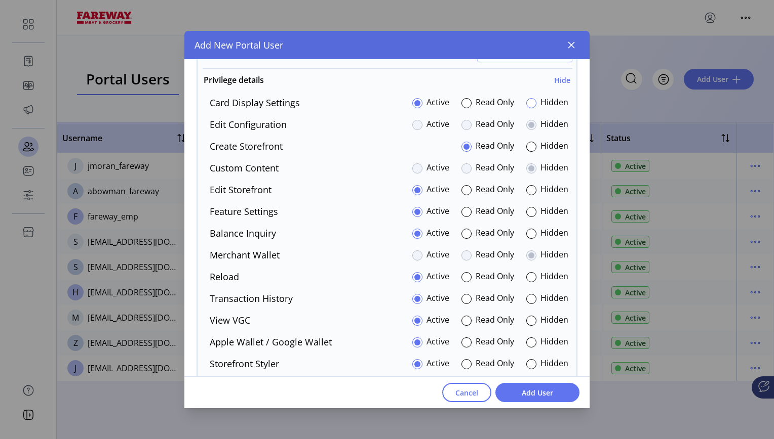
click at [528, 104] on div at bounding box center [531, 103] width 10 height 10
click at [530, 212] on div at bounding box center [531, 212] width 10 height 10
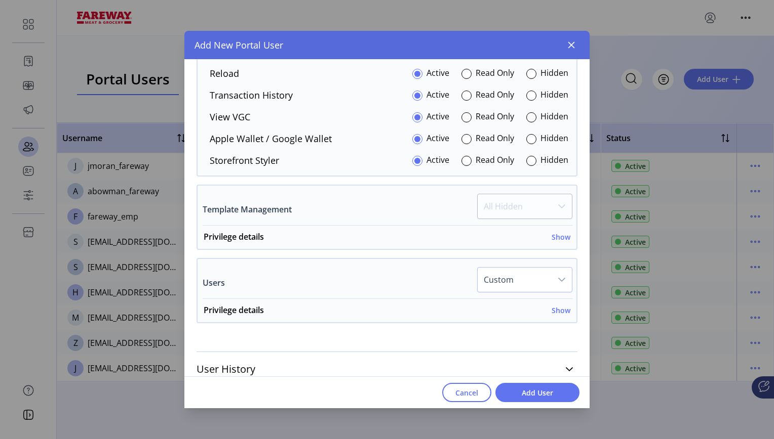
scroll to position [2110, 0]
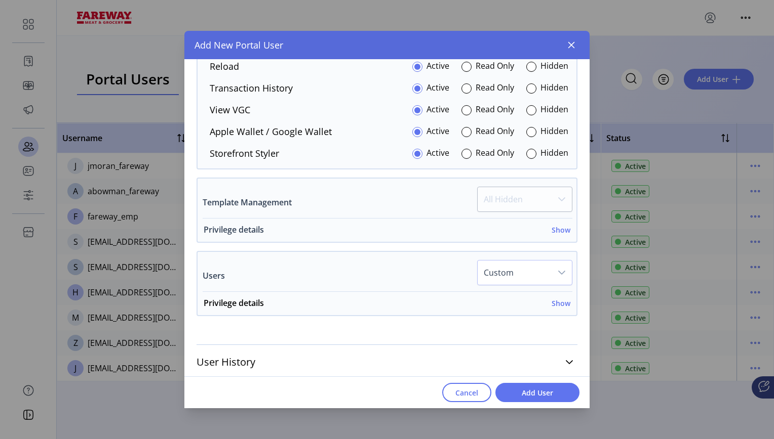
click at [554, 231] on h6 "Show" at bounding box center [560, 230] width 19 height 11
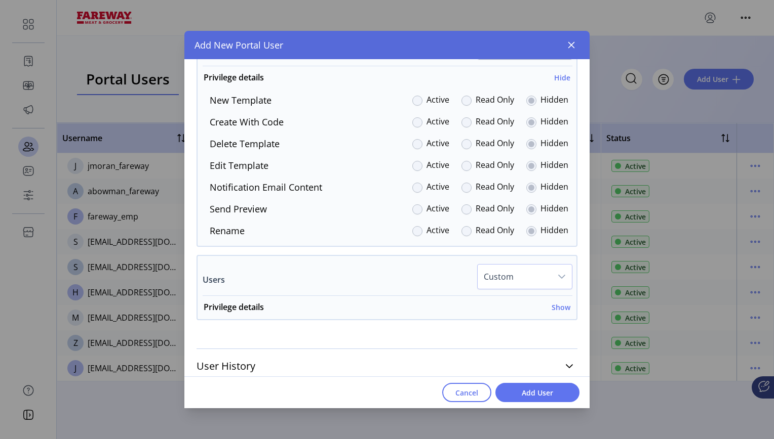
scroll to position [2270, 0]
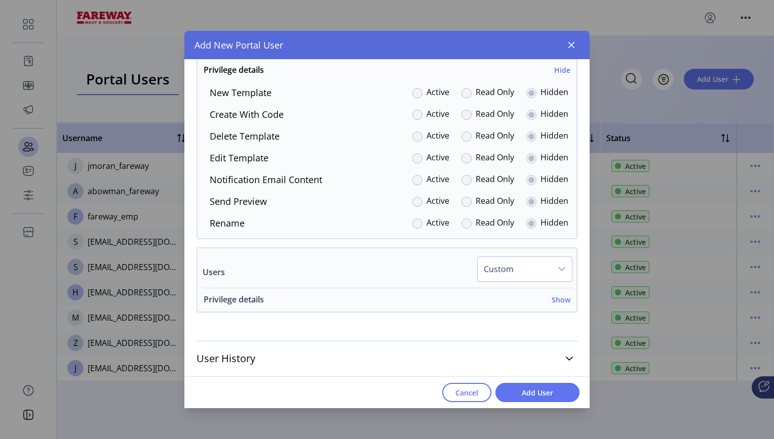
click at [556, 301] on h6 "Show" at bounding box center [560, 300] width 19 height 11
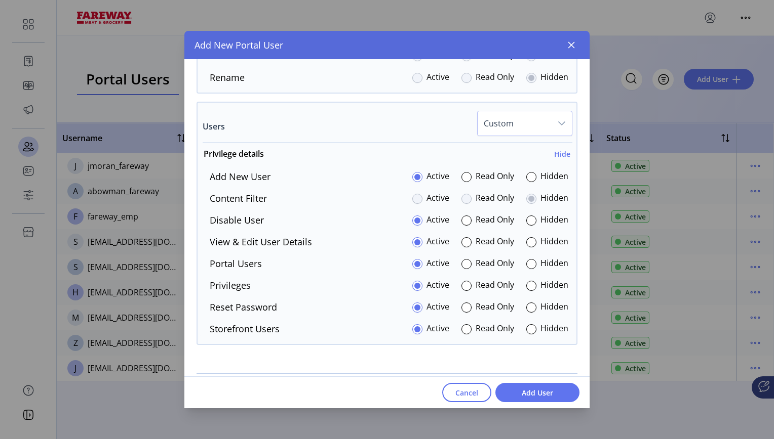
scroll to position [2424, 0]
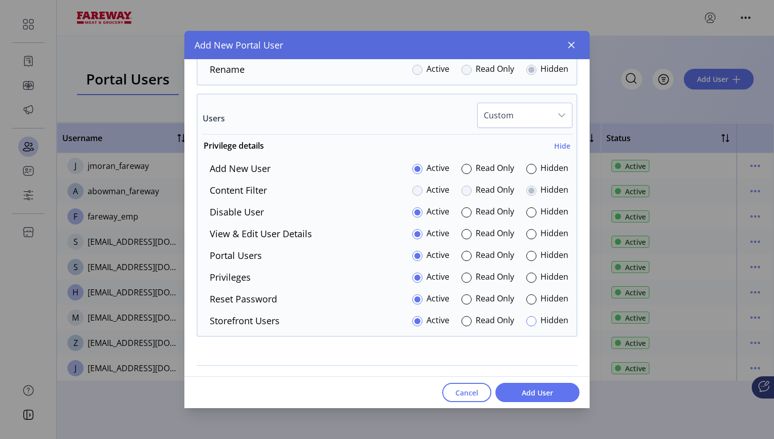
click at [530, 323] on div at bounding box center [531, 321] width 10 height 10
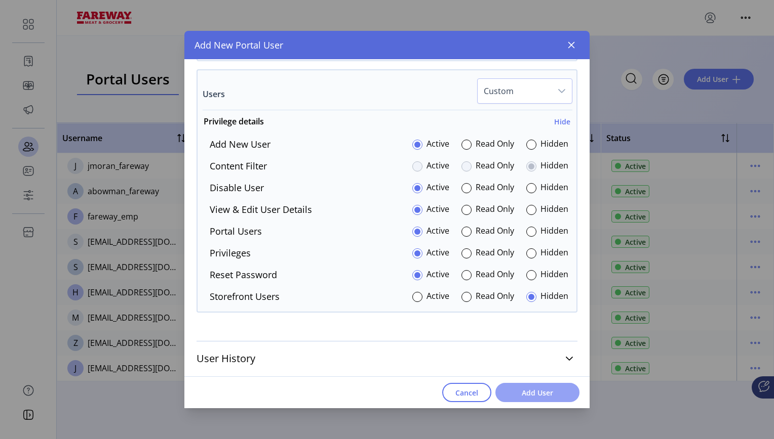
click at [541, 394] on span "Add User" at bounding box center [537, 393] width 58 height 11
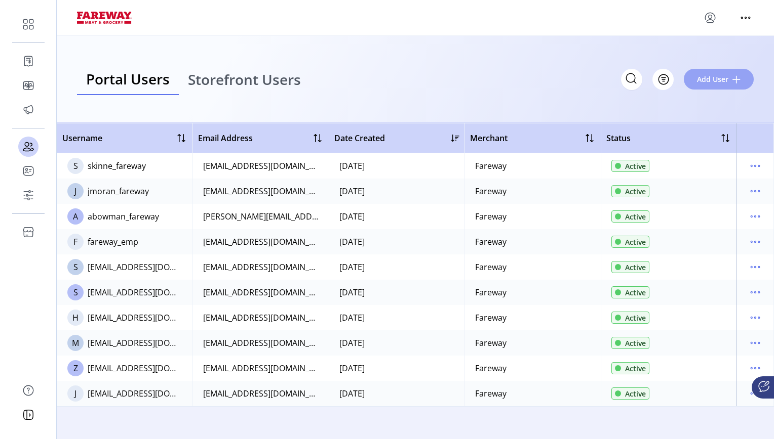
click at [710, 74] on span "Add User" at bounding box center [712, 79] width 31 height 11
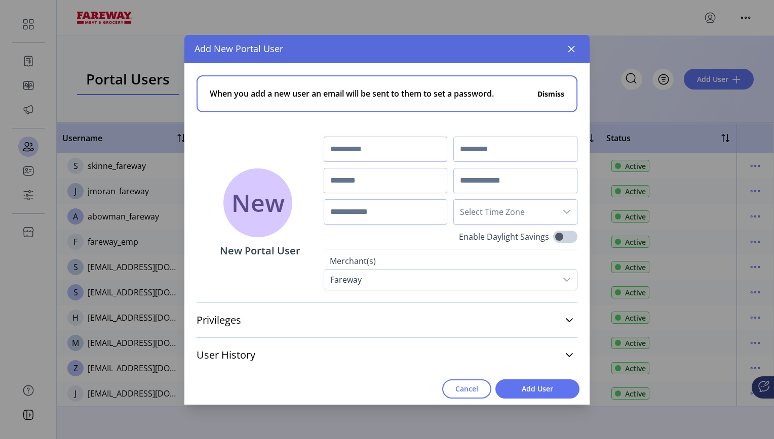
click at [393, 149] on input "text" at bounding box center [386, 149] width 124 height 25
type input "****"
type input "**********"
click at [479, 181] on input "text" at bounding box center [515, 180] width 124 height 25
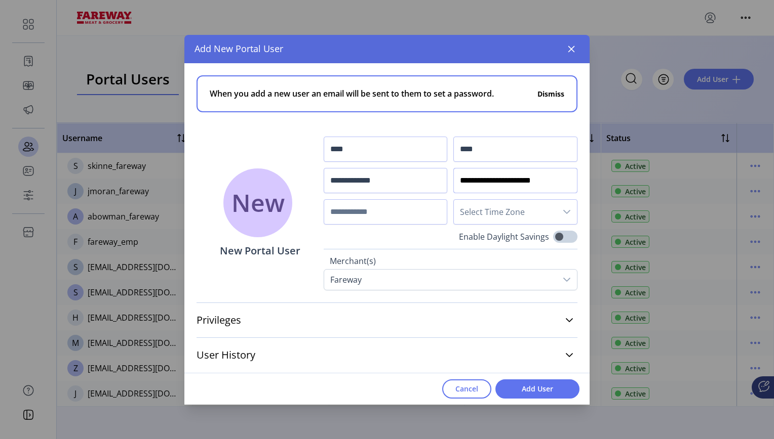
type input "**********"
click at [501, 213] on span "Select Time Zone" at bounding box center [505, 212] width 103 height 24
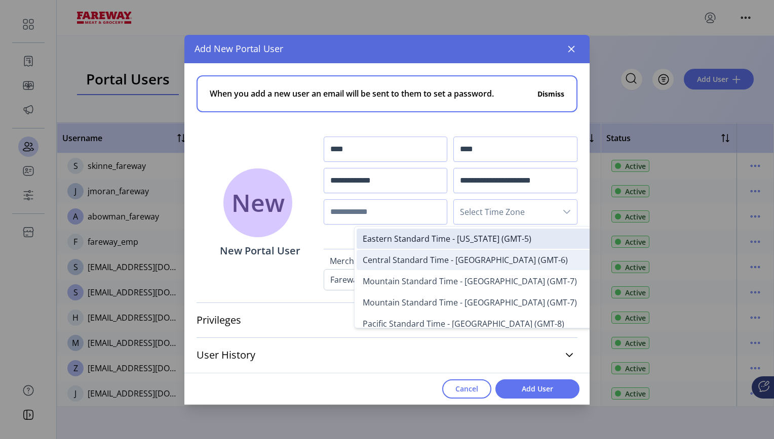
click at [495, 261] on span "Central Standard Time - [GEOGRAPHIC_DATA] (GMT-6)" at bounding box center [465, 260] width 205 height 11
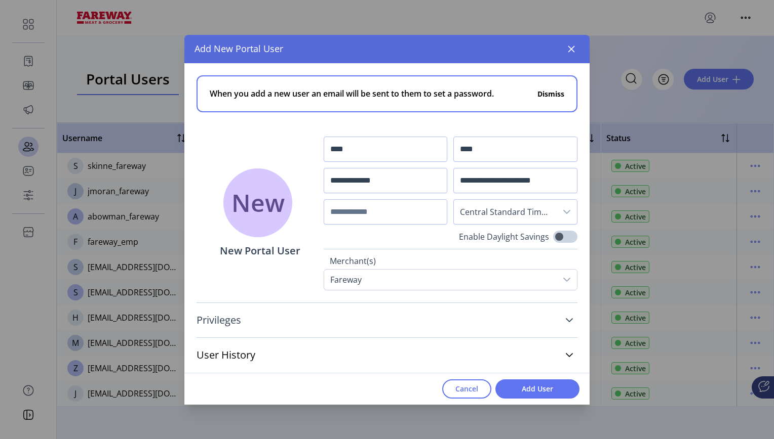
click at [568, 322] on icon at bounding box center [569, 320] width 8 height 8
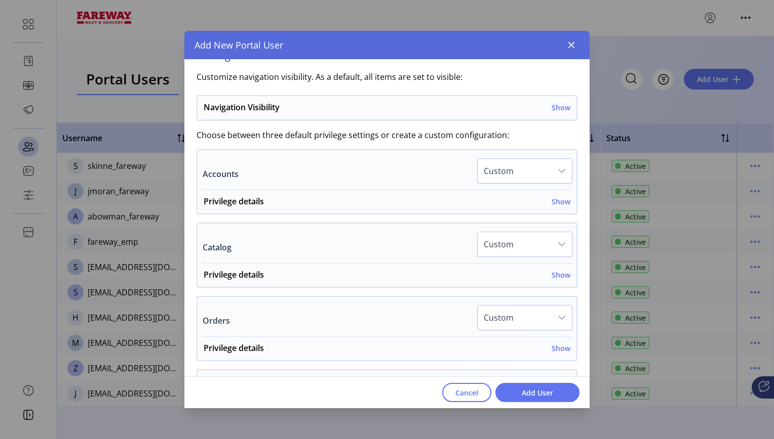
scroll to position [272, 0]
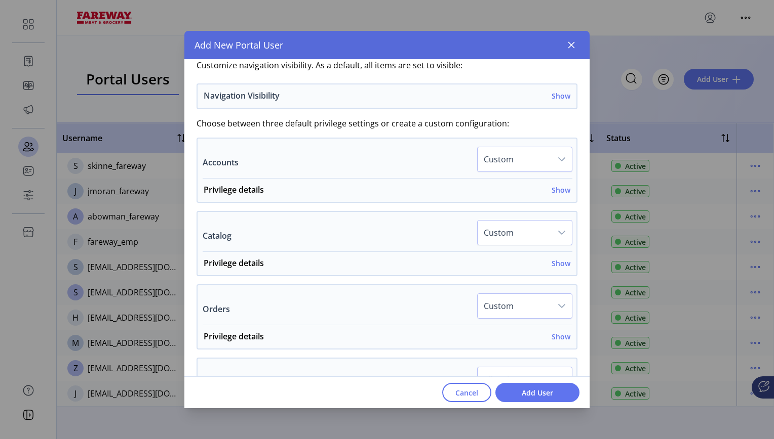
click at [558, 97] on h6 "Show" at bounding box center [560, 96] width 19 height 11
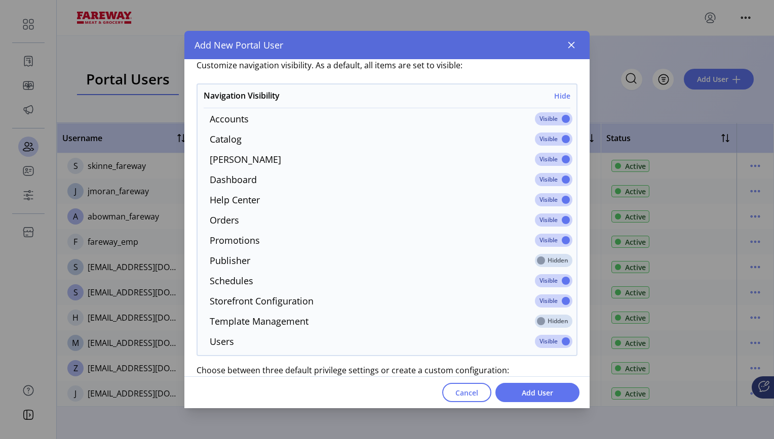
click at [544, 115] on span at bounding box center [553, 118] width 37 height 13
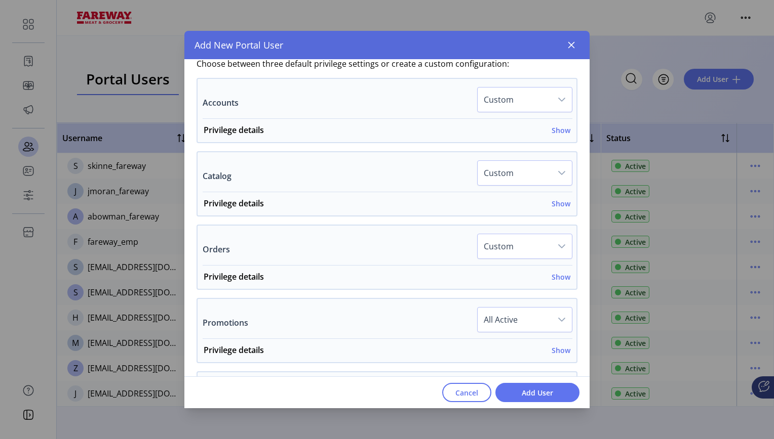
scroll to position [581, 0]
click at [556, 128] on h6 "Show" at bounding box center [560, 128] width 19 height 11
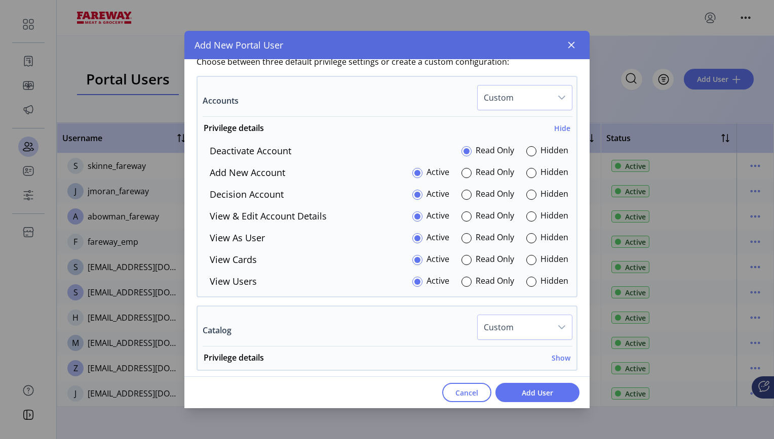
click at [531, 147] on div at bounding box center [531, 151] width 10 height 10
click at [527, 174] on div at bounding box center [531, 173] width 10 height 10
click at [527, 283] on div at bounding box center [531, 282] width 10 height 10
click at [527, 257] on div at bounding box center [531, 260] width 10 height 10
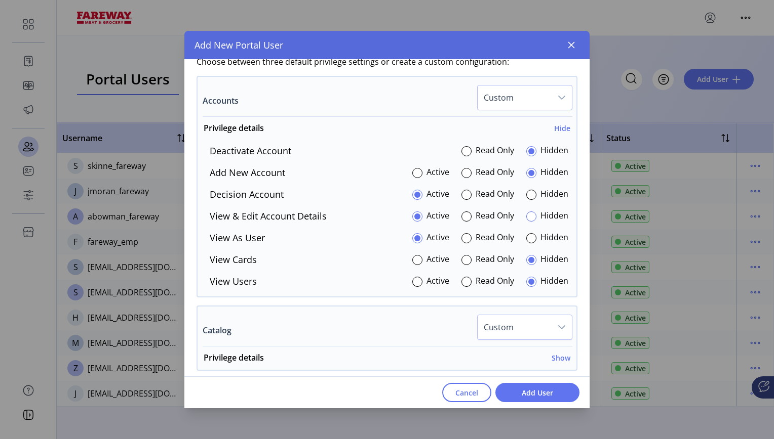
click at [527, 215] on div at bounding box center [531, 217] width 10 height 10
click at [527, 191] on div at bounding box center [531, 195] width 10 height 10
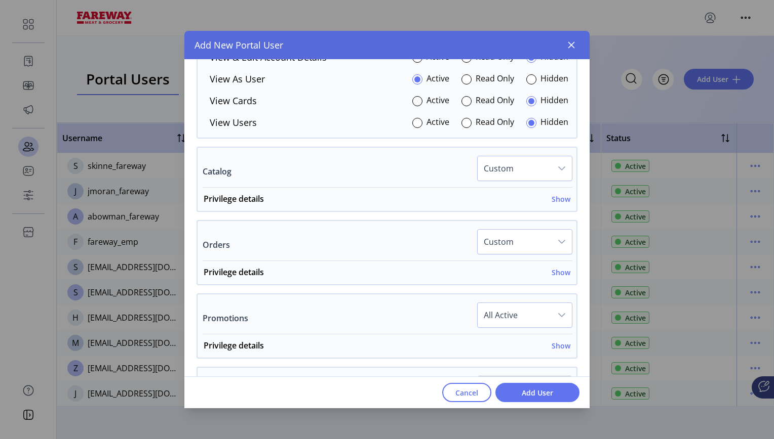
scroll to position [742, 0]
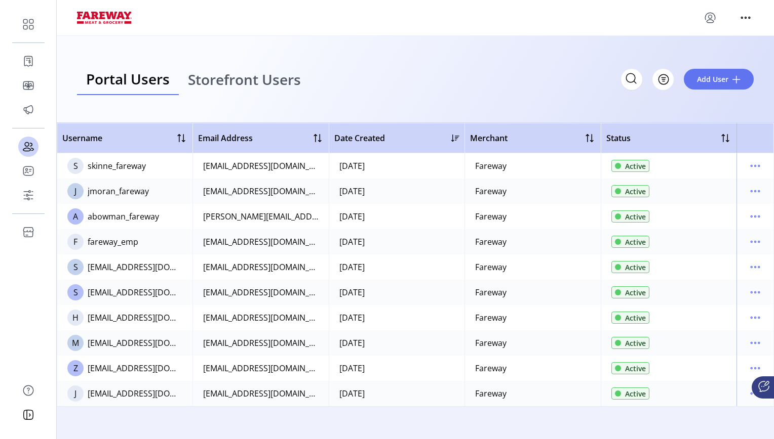
click at [590, 242] on div "**********" at bounding box center [387, 219] width 774 height 439
click at [704, 76] on span "Add User" at bounding box center [712, 79] width 31 height 11
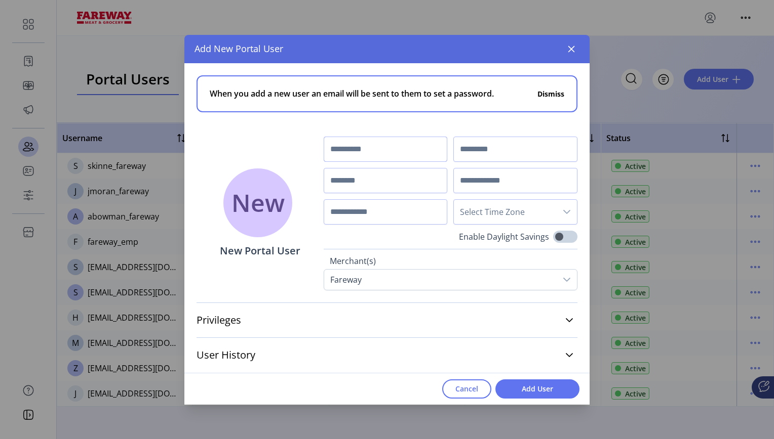
click at [395, 152] on input "text" at bounding box center [386, 149] width 124 height 25
type input "****"
type input "**********"
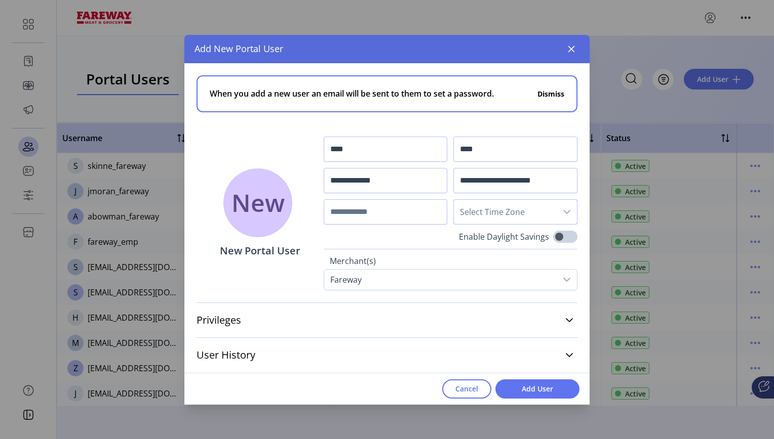
click at [489, 216] on span "Select Time Zone" at bounding box center [505, 212] width 103 height 24
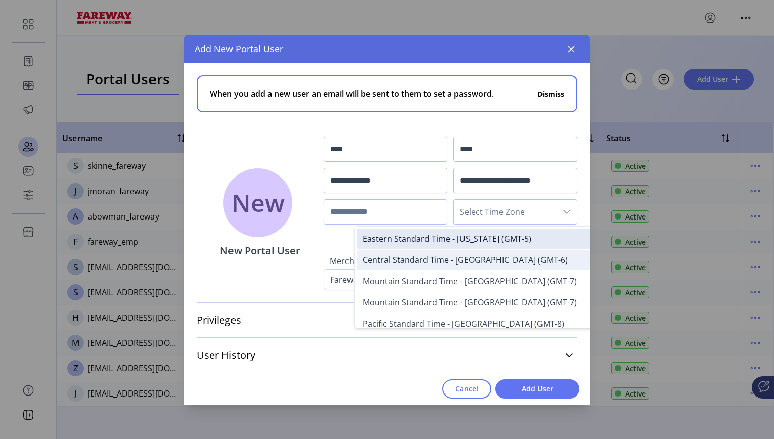
click at [491, 260] on span "Central Standard Time - Chicago (GMT-6)" at bounding box center [465, 260] width 205 height 11
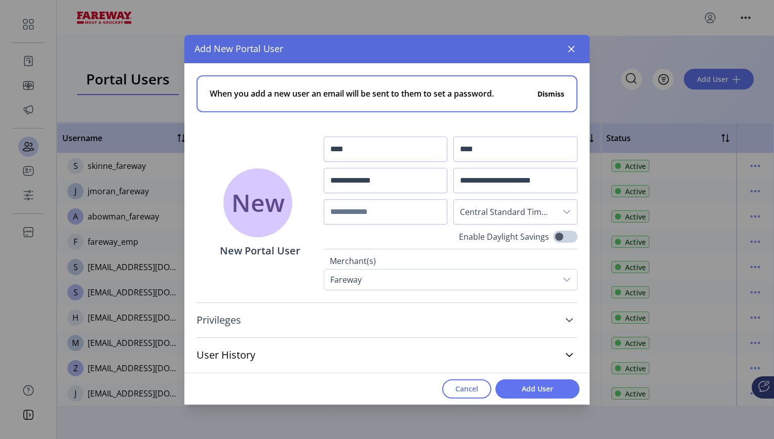
click at [566, 321] on icon at bounding box center [569, 320] width 8 height 8
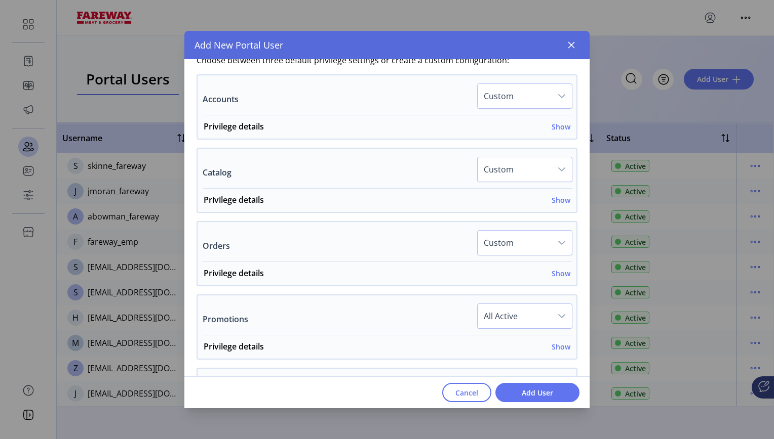
scroll to position [342, 0]
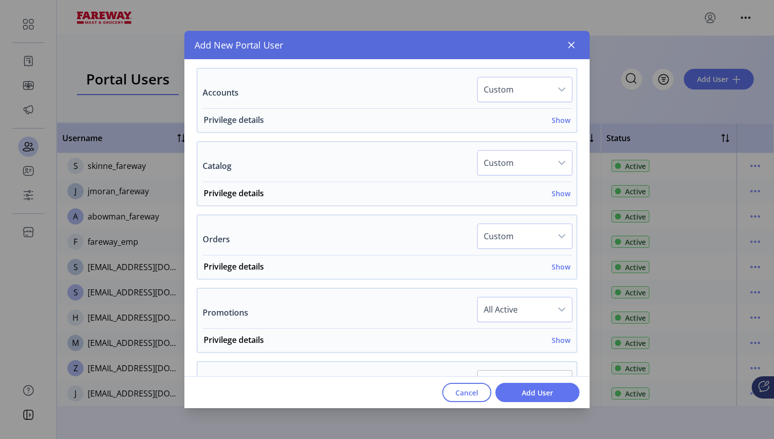
click at [555, 120] on h6 "Show" at bounding box center [560, 120] width 19 height 11
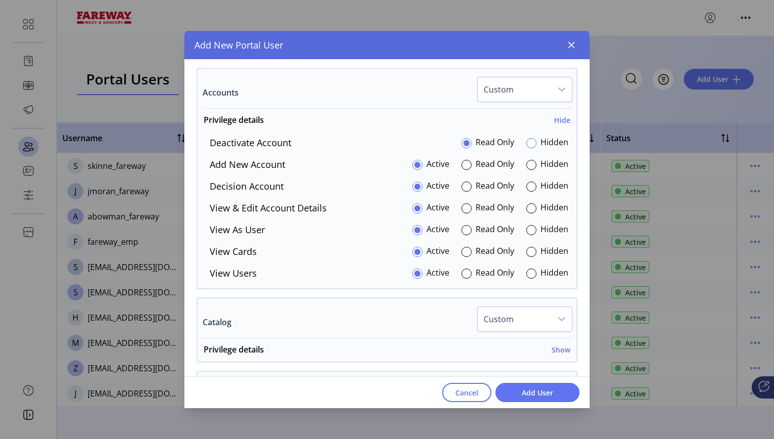
click at [530, 143] on div at bounding box center [531, 143] width 10 height 10
click at [530, 161] on div at bounding box center [531, 165] width 10 height 10
click at [531, 182] on div at bounding box center [531, 187] width 10 height 10
click at [531, 205] on div at bounding box center [531, 209] width 10 height 10
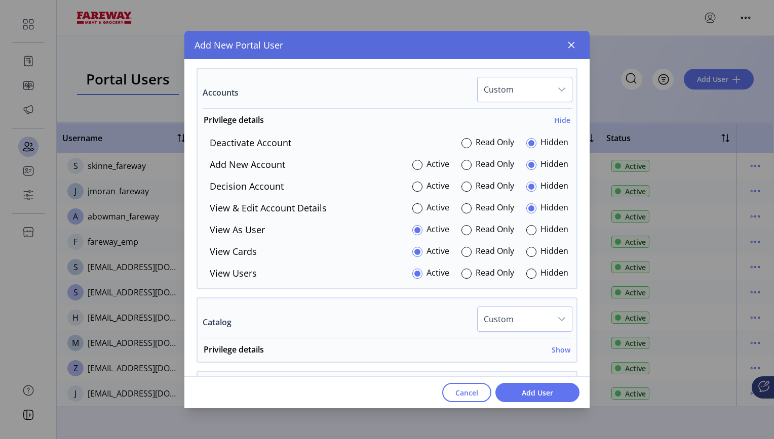
click at [530, 222] on div "Deactivate Account Read Only Hidden Add New Account Active Read Only Hidden Dec…" at bounding box center [386, 208] width 379 height 144
click at [529, 231] on div at bounding box center [531, 230] width 10 height 10
click at [529, 250] on div at bounding box center [531, 252] width 10 height 10
click at [529, 271] on div at bounding box center [531, 274] width 10 height 10
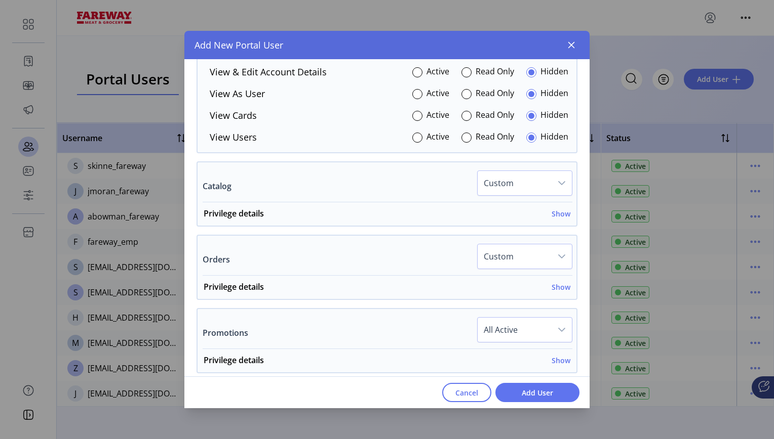
scroll to position [511, 0]
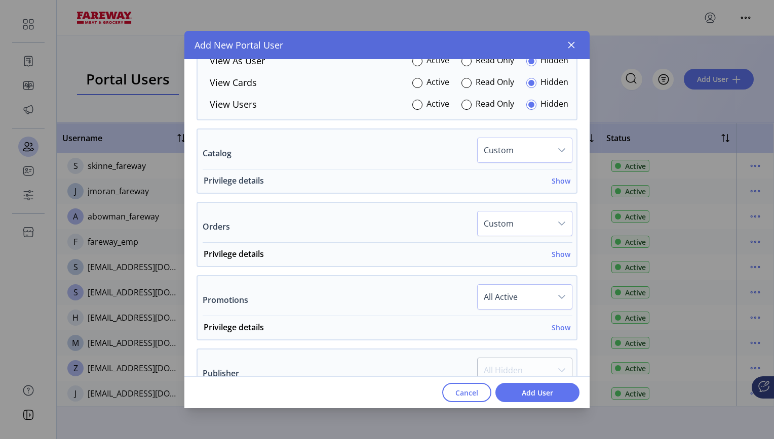
click at [557, 185] on h6 "Show" at bounding box center [560, 181] width 19 height 11
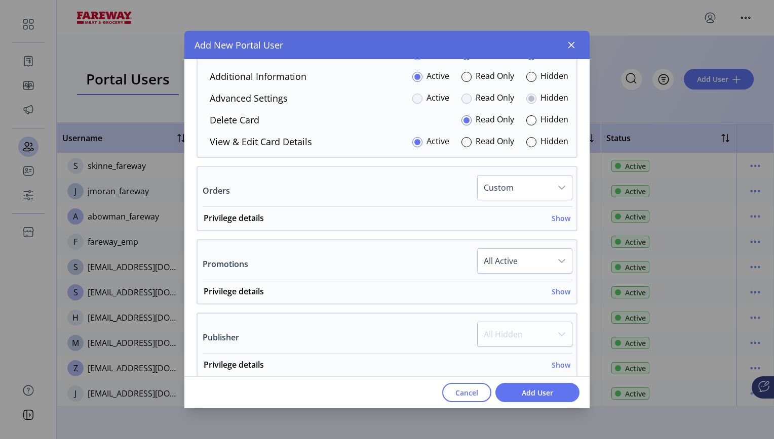
scroll to position [692, 0]
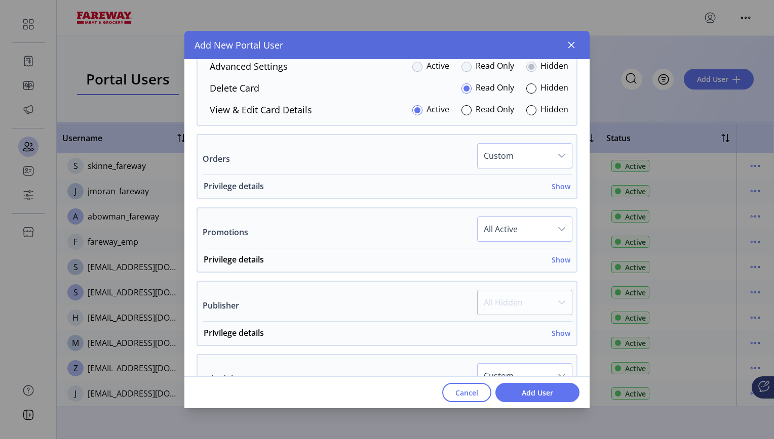
click at [557, 185] on h6 "Show" at bounding box center [560, 186] width 19 height 11
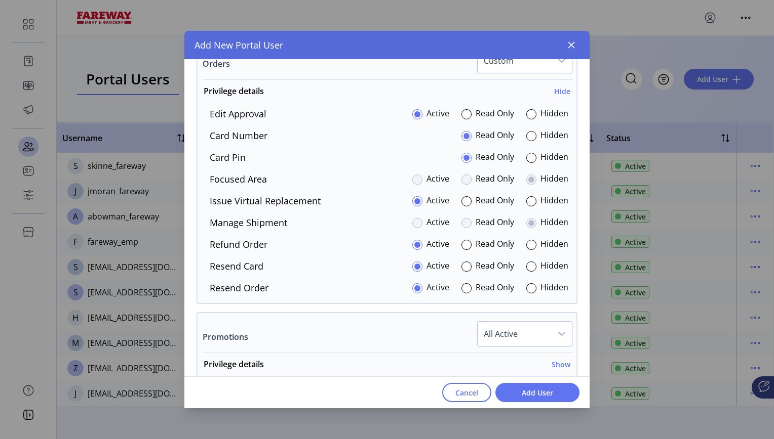
scroll to position [789, 0]
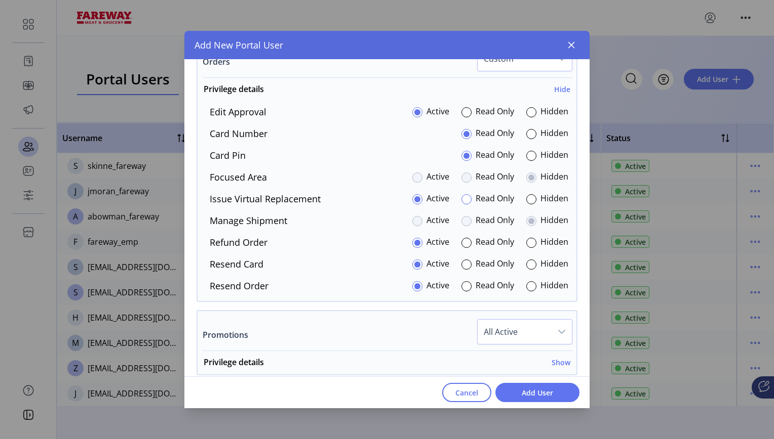
click at [464, 196] on div at bounding box center [466, 199] width 10 height 10
click at [531, 155] on div at bounding box center [531, 156] width 10 height 10
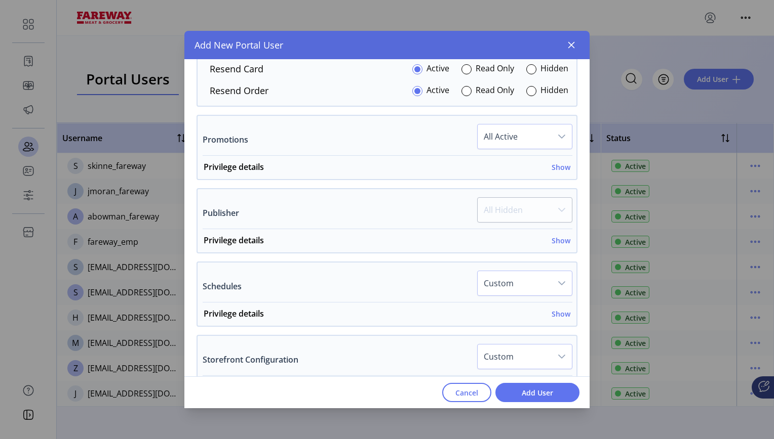
scroll to position [985, 0]
click at [552, 240] on h6 "Show" at bounding box center [560, 240] width 19 height 11
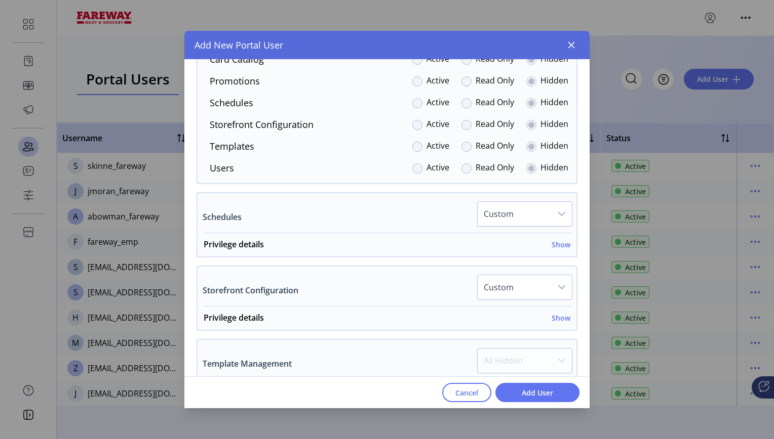
scroll to position [1221, 0]
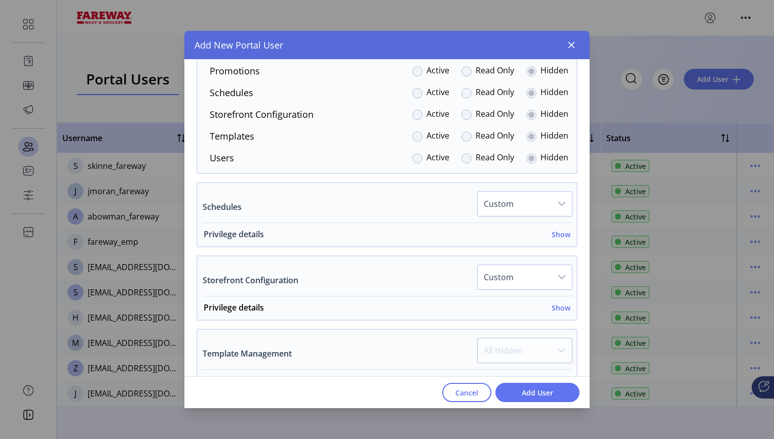
click at [556, 236] on h6 "Show" at bounding box center [560, 234] width 19 height 11
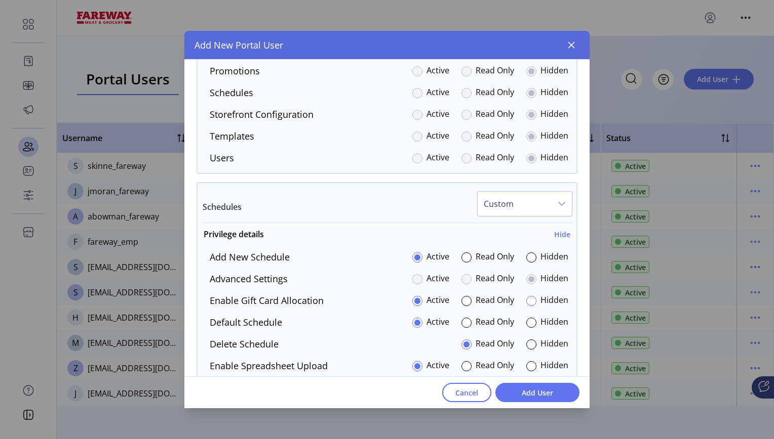
click at [527, 301] on div at bounding box center [531, 301] width 10 height 10
click at [529, 366] on div at bounding box center [531, 367] width 10 height 10
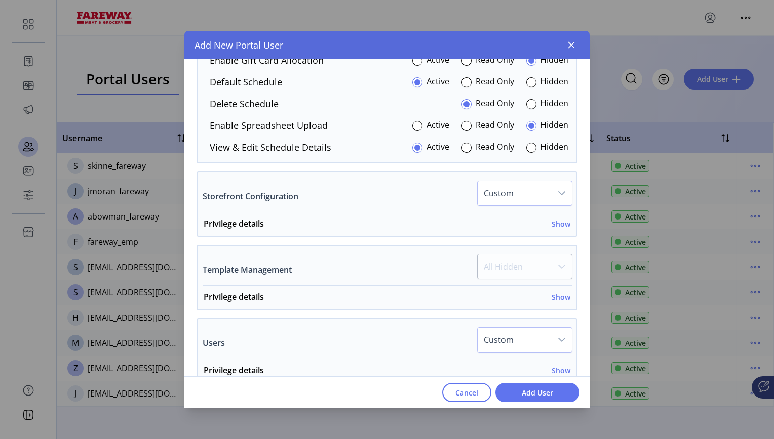
scroll to position [1475, 0]
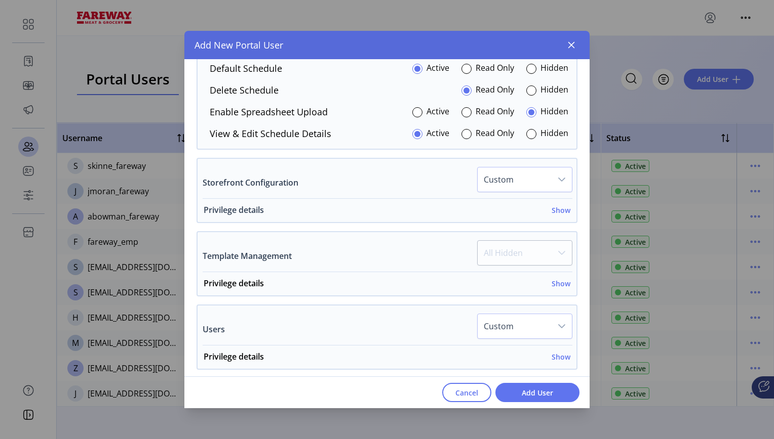
click at [559, 209] on h6 "Show" at bounding box center [560, 210] width 19 height 11
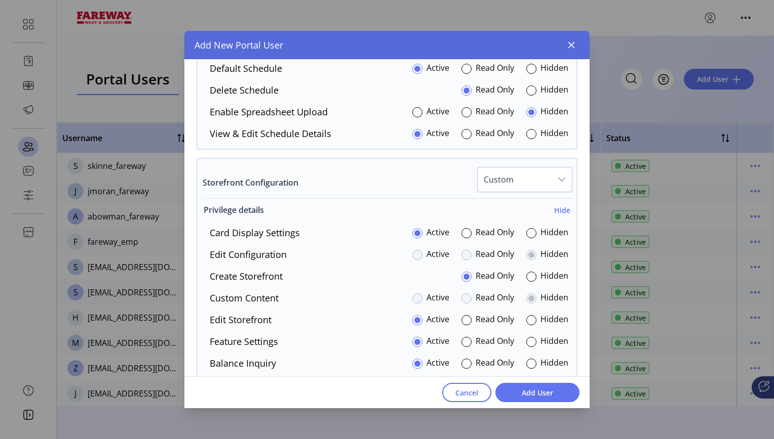
click at [559, 209] on h6 "Hide" at bounding box center [562, 210] width 16 height 11
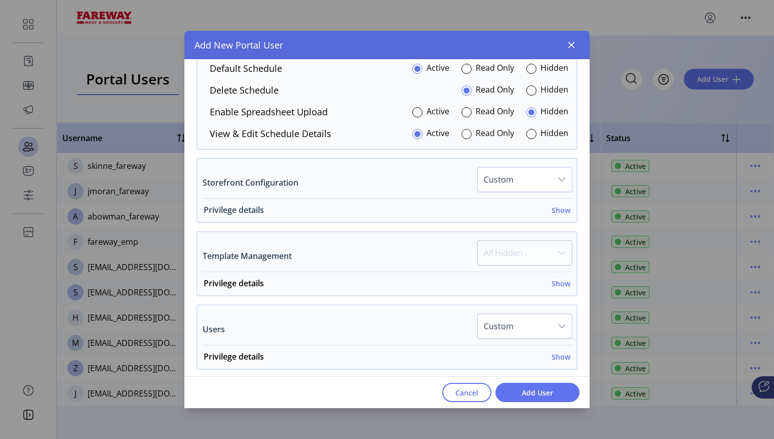
click at [559, 209] on h6 "Show" at bounding box center [560, 210] width 19 height 11
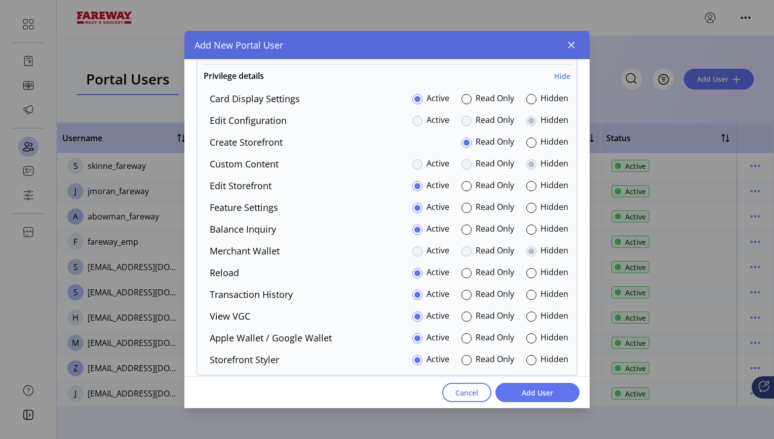
scroll to position [1615, 0]
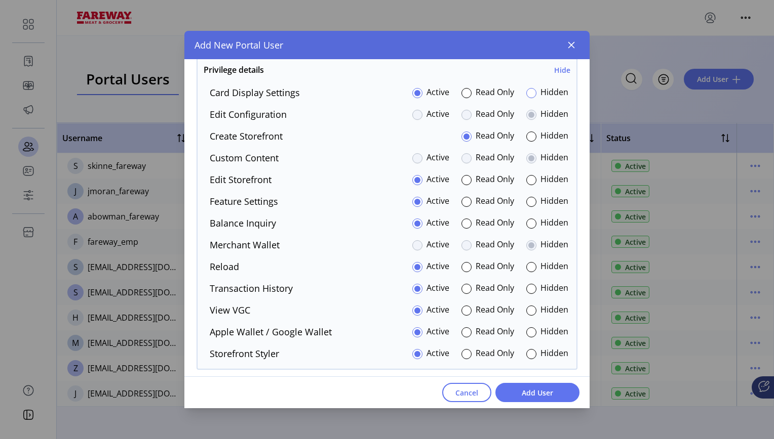
click at [527, 93] on div at bounding box center [531, 93] width 10 height 10
click at [526, 202] on div at bounding box center [531, 202] width 10 height 10
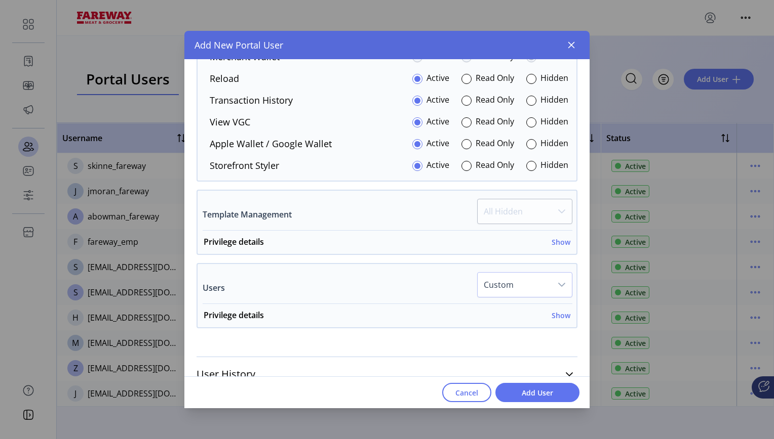
scroll to position [1819, 0]
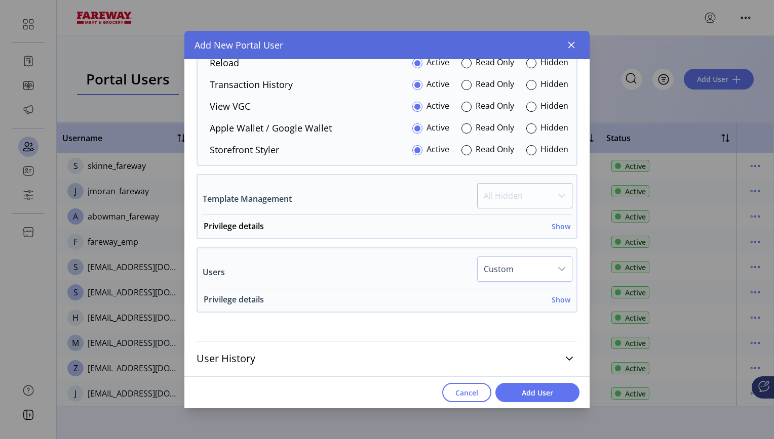
click at [552, 300] on h6 "Show" at bounding box center [560, 300] width 19 height 11
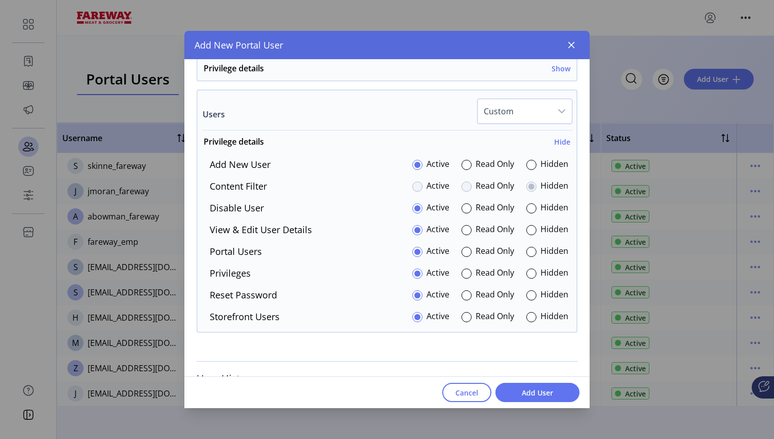
scroll to position [1981, 0]
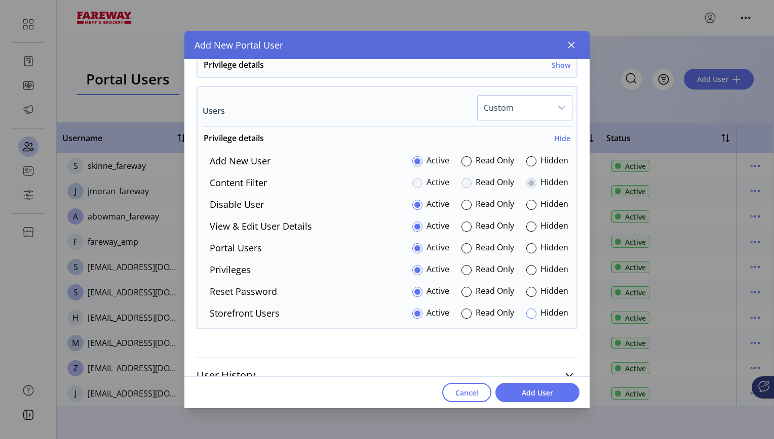
click at [526, 311] on div at bounding box center [531, 314] width 10 height 10
click at [546, 394] on span "Add User" at bounding box center [537, 393] width 58 height 11
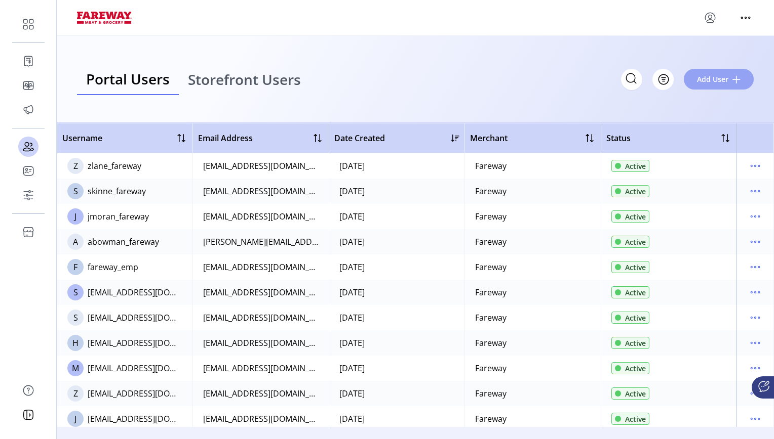
click at [708, 82] on span "Add User" at bounding box center [712, 79] width 31 height 11
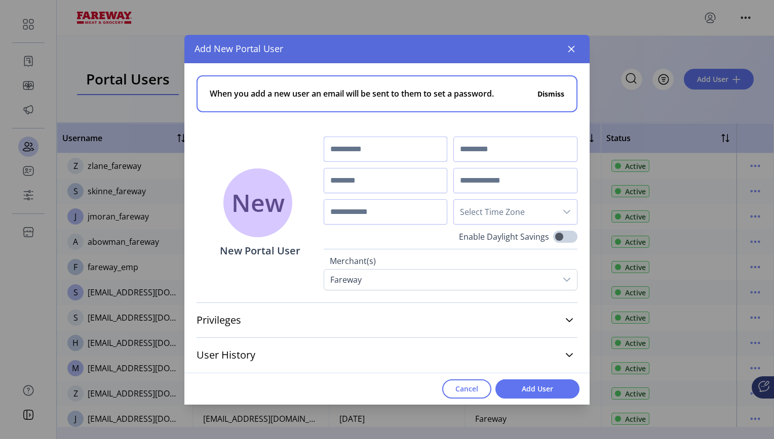
click at [406, 150] on input "text" at bounding box center [386, 149] width 124 height 25
type input "*******"
type input "******"
type input "**********"
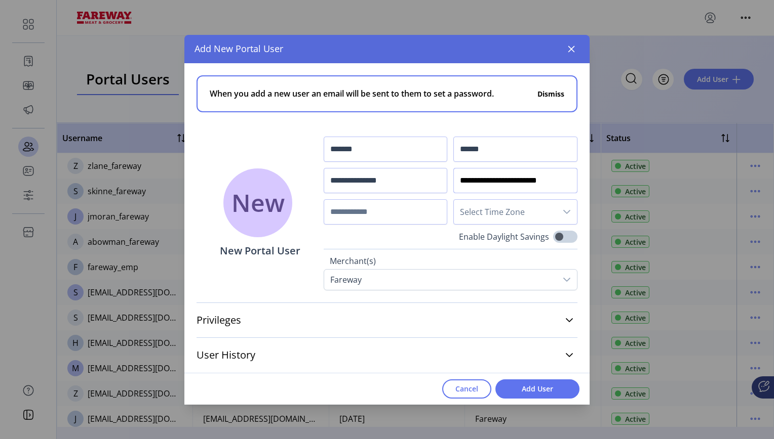
type input "**********"
click at [516, 212] on span "Select Time Zone" at bounding box center [505, 212] width 103 height 24
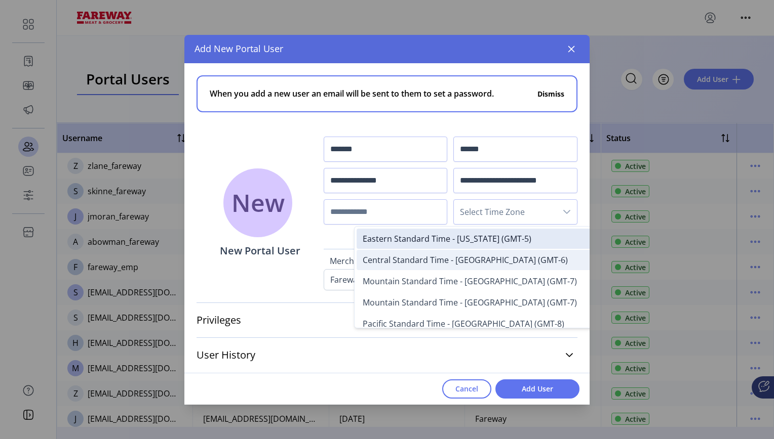
click at [497, 261] on span "Central Standard Time - [GEOGRAPHIC_DATA] (GMT-6)" at bounding box center [465, 260] width 205 height 11
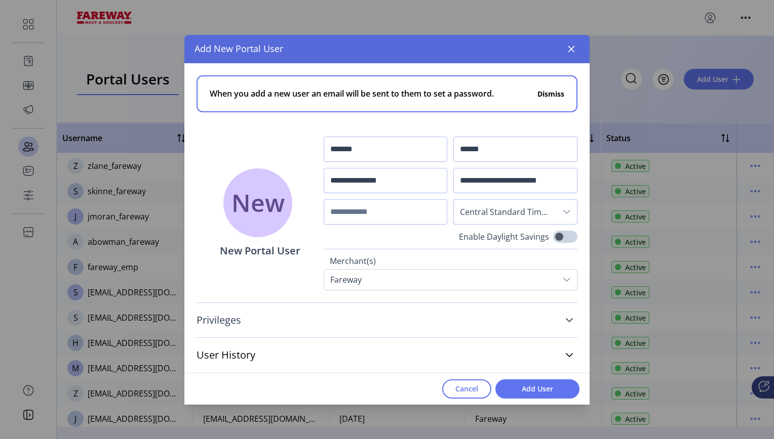
click at [568, 319] on icon at bounding box center [569, 320] width 8 height 8
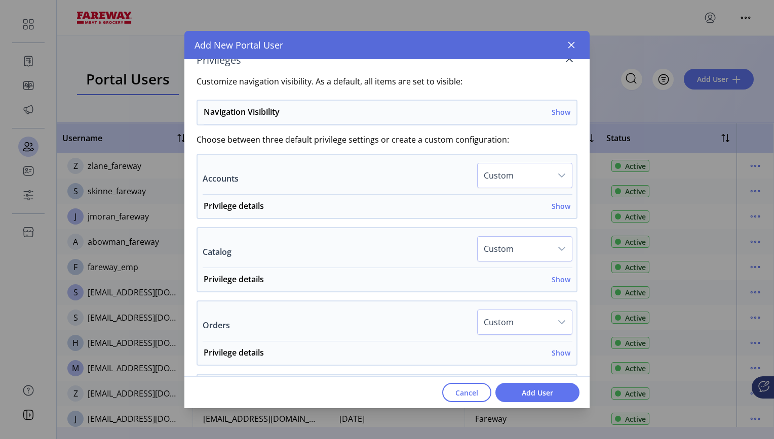
scroll to position [259, 0]
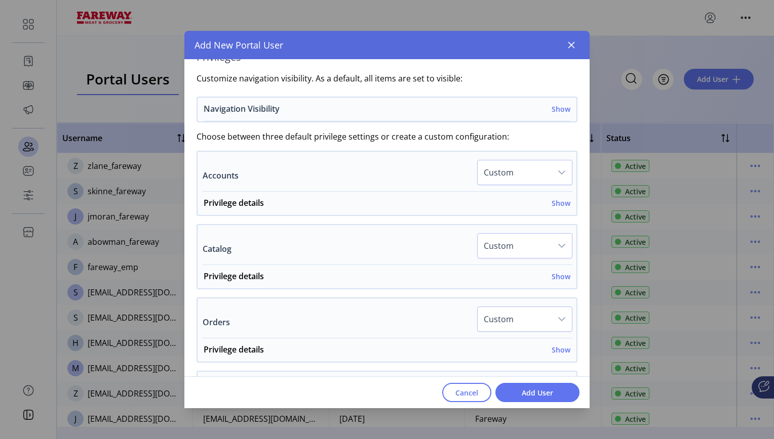
click at [555, 110] on h6 "Show" at bounding box center [560, 109] width 19 height 11
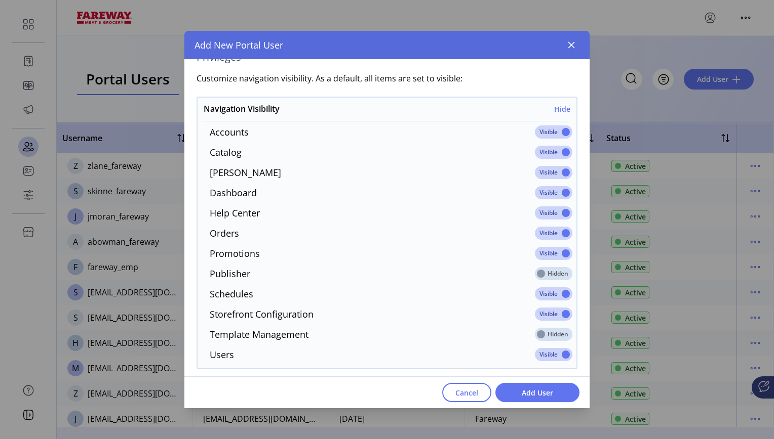
click at [538, 132] on span at bounding box center [553, 132] width 37 height 13
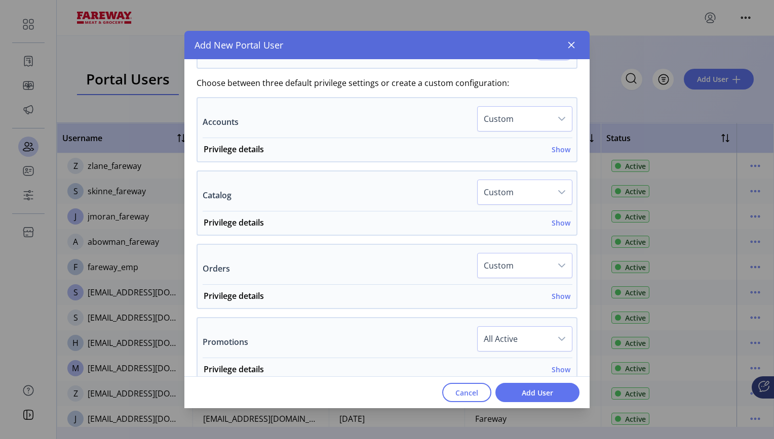
scroll to position [570, 0]
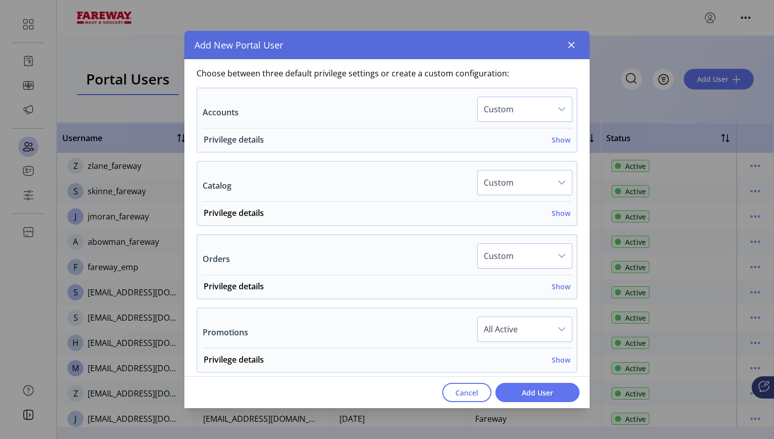
click at [555, 142] on h6 "Show" at bounding box center [560, 140] width 19 height 11
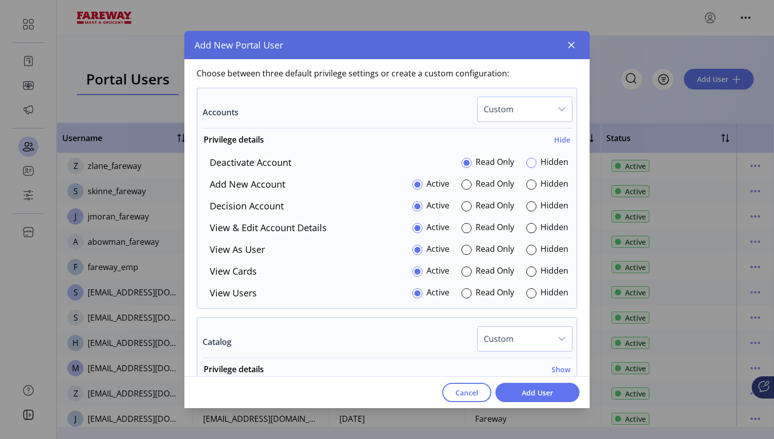
click at [529, 166] on div at bounding box center [531, 163] width 10 height 10
click at [530, 185] on div at bounding box center [531, 185] width 10 height 10
click at [528, 205] on div at bounding box center [531, 207] width 10 height 10
click at [527, 229] on div at bounding box center [531, 228] width 10 height 10
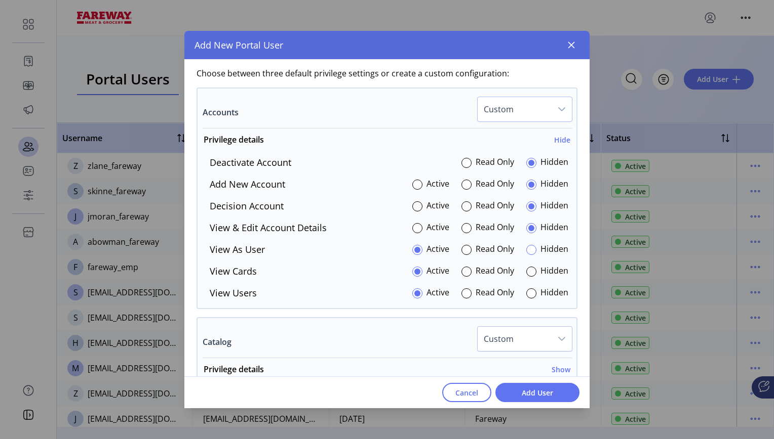
click at [526, 250] on div at bounding box center [531, 250] width 10 height 10
click at [526, 267] on div at bounding box center [531, 272] width 10 height 10
click at [527, 293] on div at bounding box center [531, 294] width 10 height 10
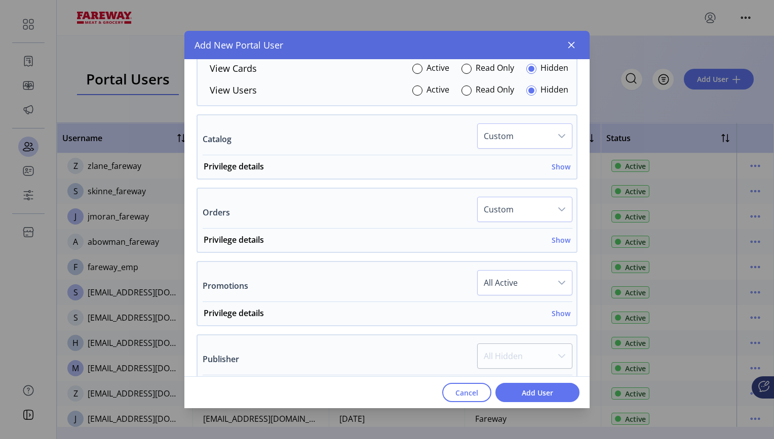
scroll to position [777, 0]
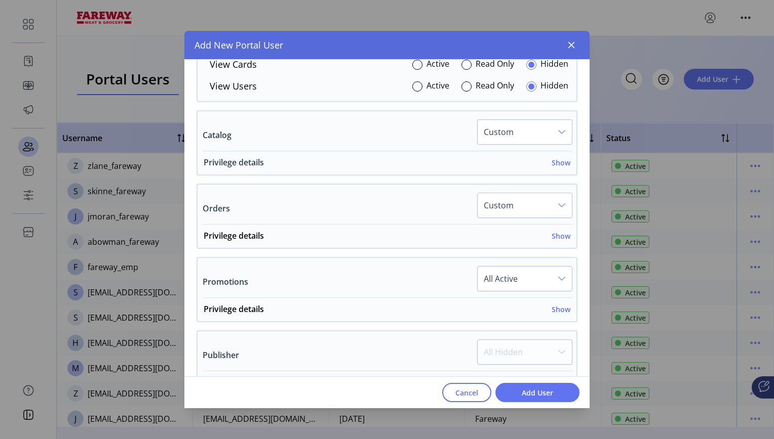
click at [559, 161] on h6 "Show" at bounding box center [560, 162] width 19 height 11
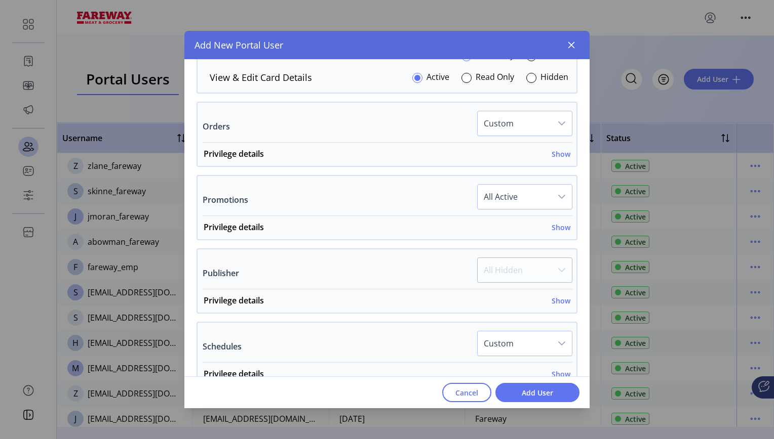
scroll to position [974, 0]
click at [557, 152] on h6 "Show" at bounding box center [560, 152] width 19 height 11
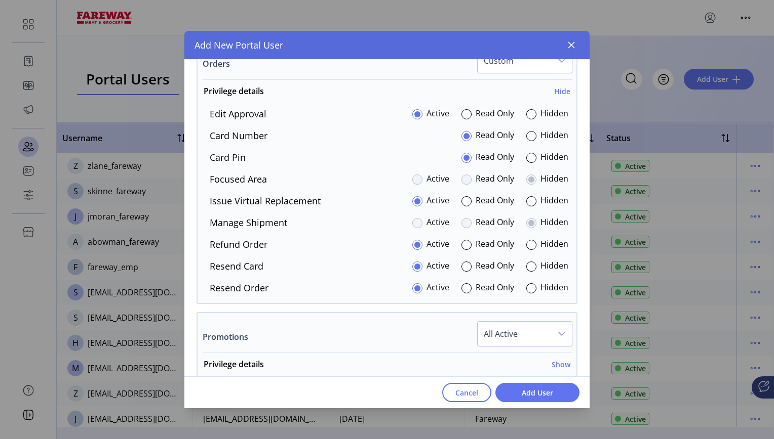
scroll to position [1048, 0]
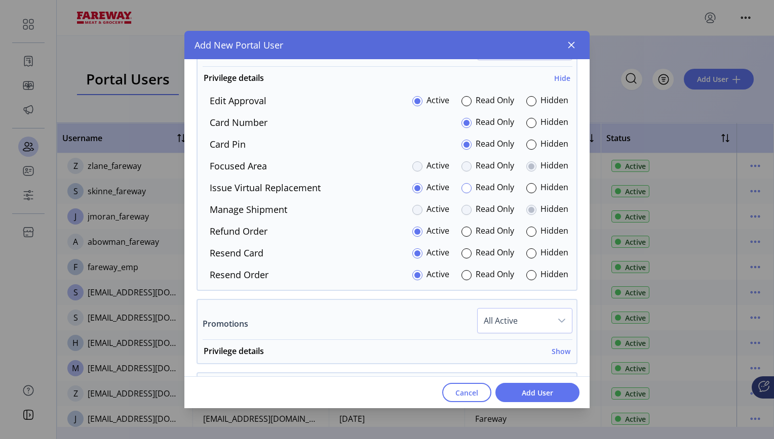
click at [463, 187] on div at bounding box center [466, 188] width 10 height 10
click at [527, 146] on div at bounding box center [531, 145] width 10 height 10
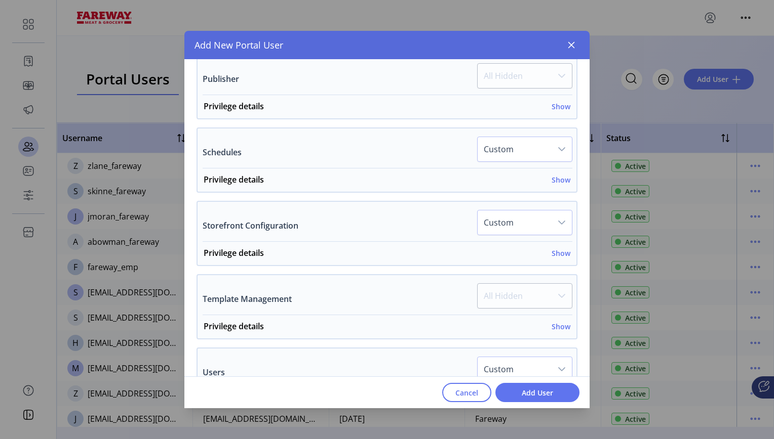
scroll to position [1374, 0]
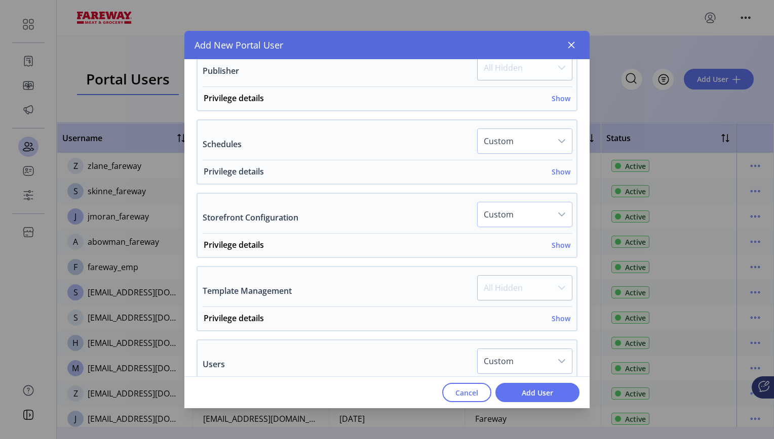
click at [556, 173] on h6 "Show" at bounding box center [560, 172] width 19 height 11
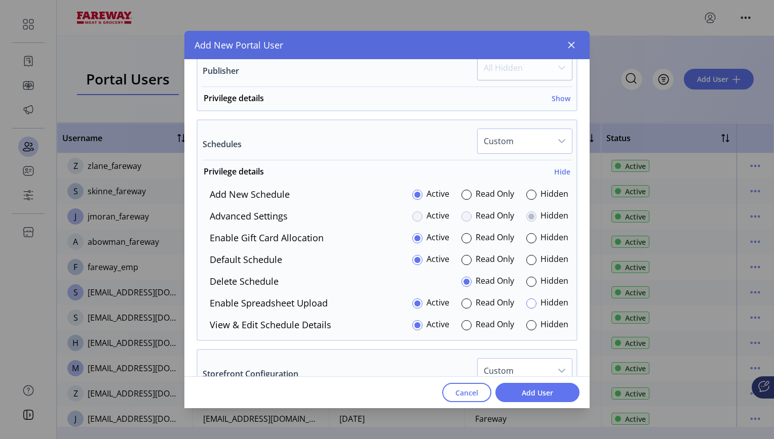
click at [526, 303] on div at bounding box center [531, 304] width 10 height 10
click at [527, 239] on div at bounding box center [531, 238] width 10 height 10
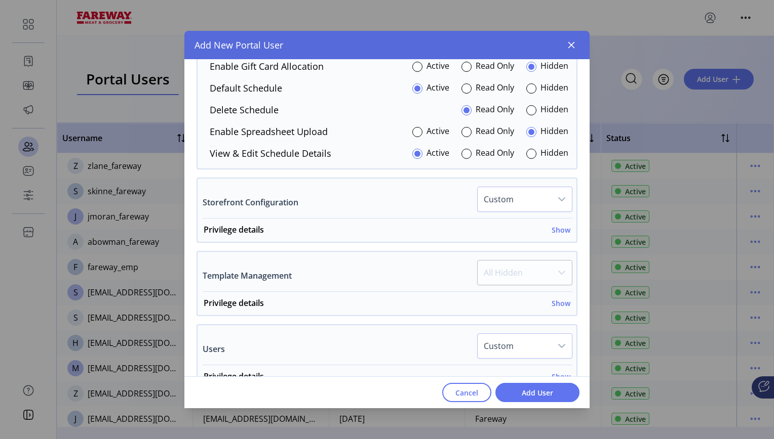
scroll to position [1554, 0]
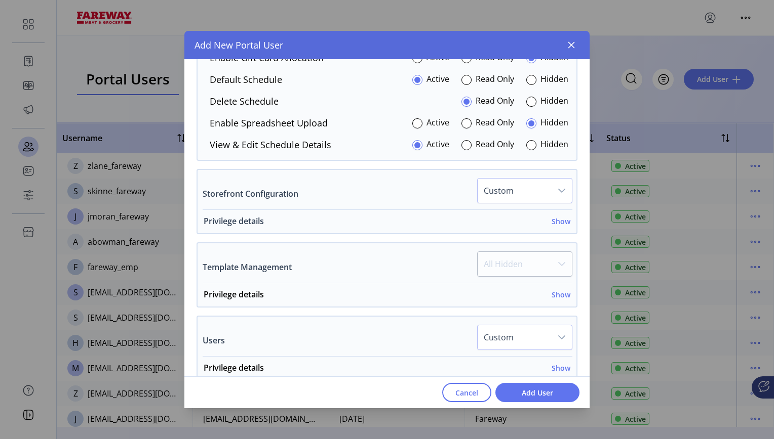
click at [556, 222] on h6 "Show" at bounding box center [560, 221] width 19 height 11
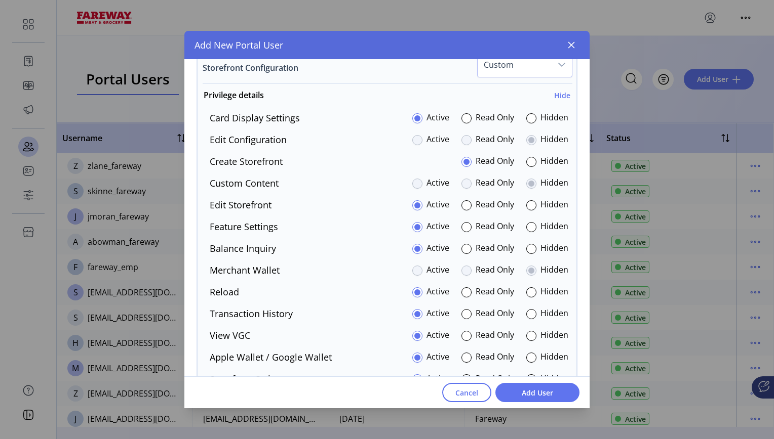
scroll to position [1684, 0]
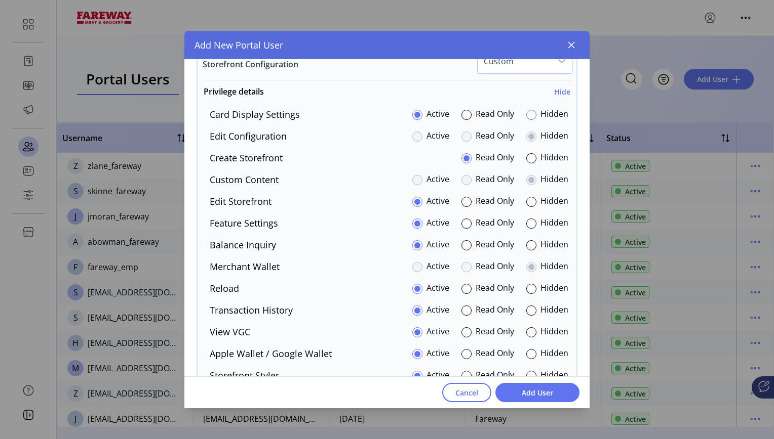
click at [526, 115] on div at bounding box center [531, 115] width 10 height 10
click at [527, 222] on div at bounding box center [531, 224] width 10 height 10
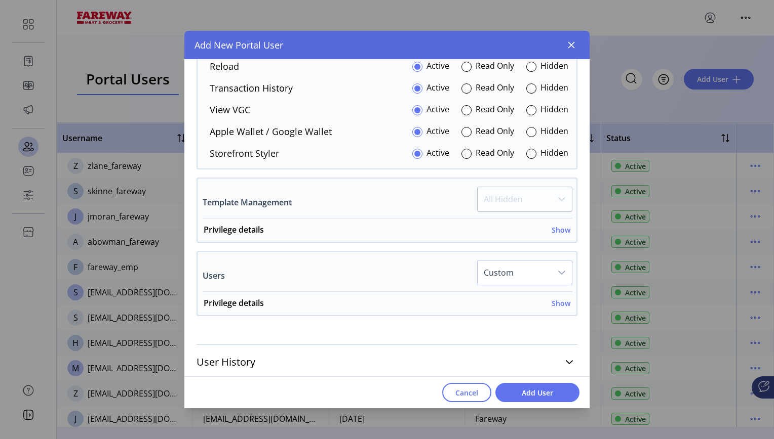
scroll to position [1910, 0]
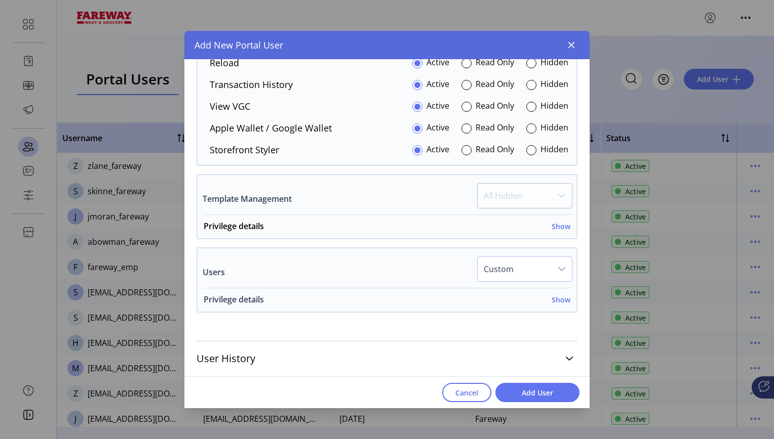
click at [553, 301] on h6 "Show" at bounding box center [560, 300] width 19 height 11
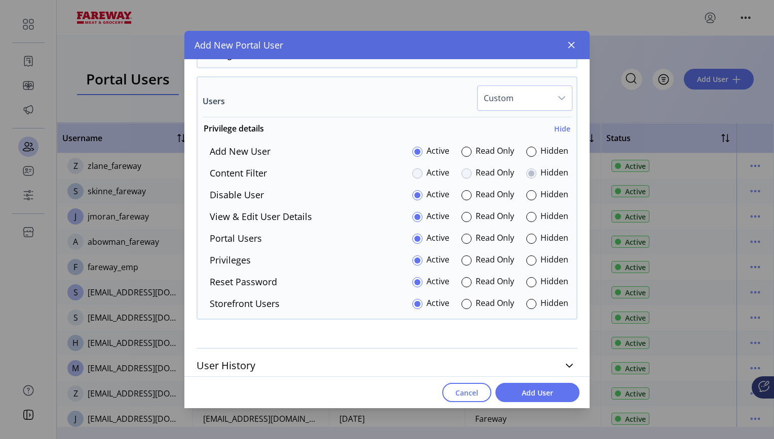
scroll to position [2085, 0]
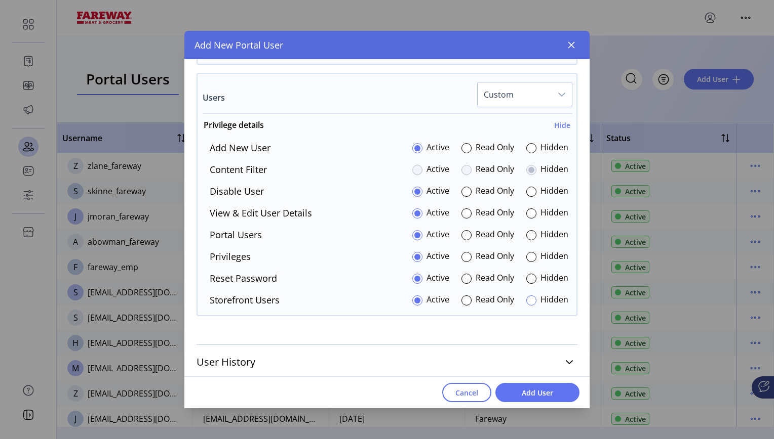
click at [529, 300] on div at bounding box center [531, 301] width 10 height 10
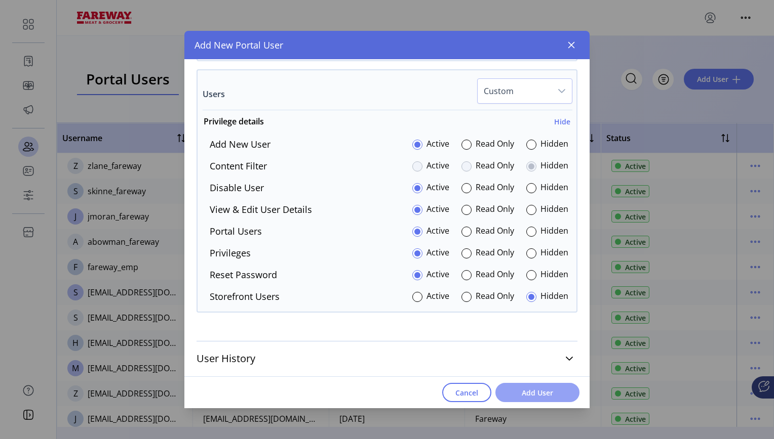
click at [543, 391] on span "Add User" at bounding box center [537, 393] width 58 height 11
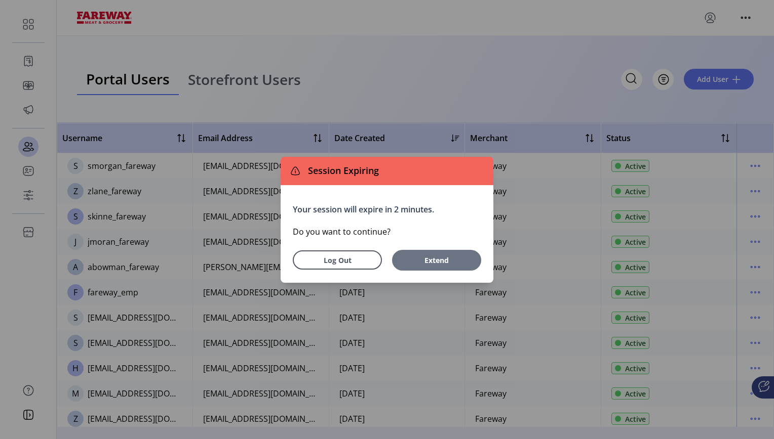
click at [430, 255] on span "Extend" at bounding box center [436, 260] width 63 height 11
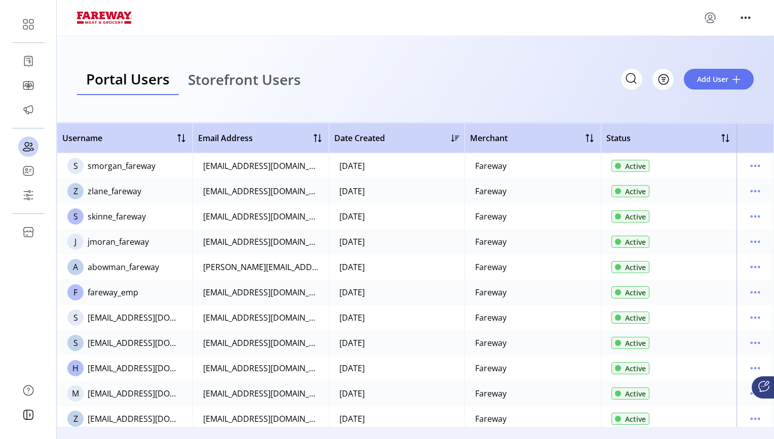
click at [710, 20] on icon "menu" at bounding box center [709, 21] width 7 height 3
click at [692, 56] on span "Sign Out" at bounding box center [673, 58] width 76 height 8
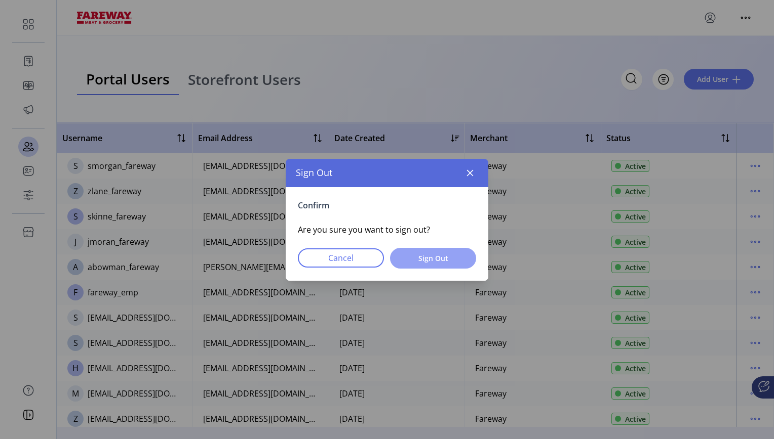
click at [426, 258] on span "Sign Out" at bounding box center [433, 258] width 60 height 11
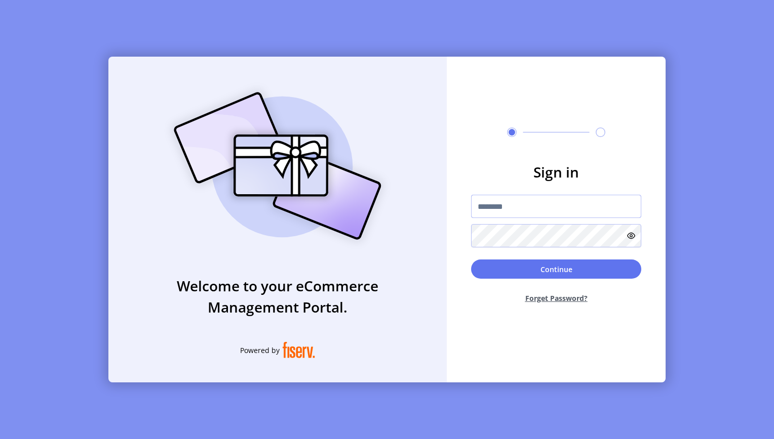
click at [530, 211] on input "text" at bounding box center [556, 206] width 170 height 23
type input "**********"
click at [570, 300] on button "Forget Password?" at bounding box center [556, 298] width 170 height 27
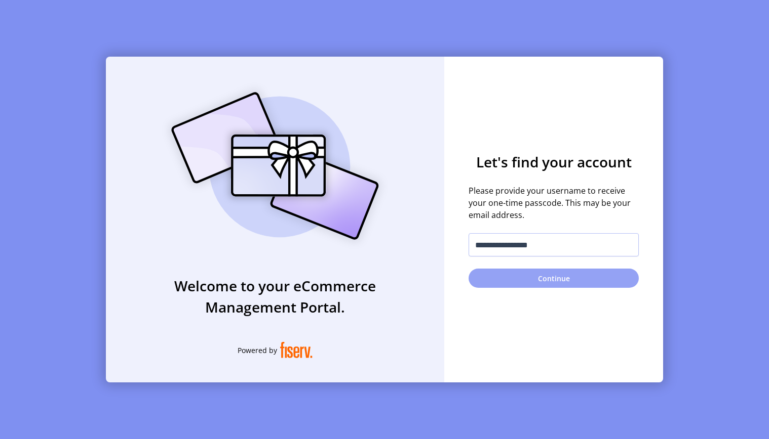
click at [564, 277] on button "Continue" at bounding box center [553, 278] width 170 height 19
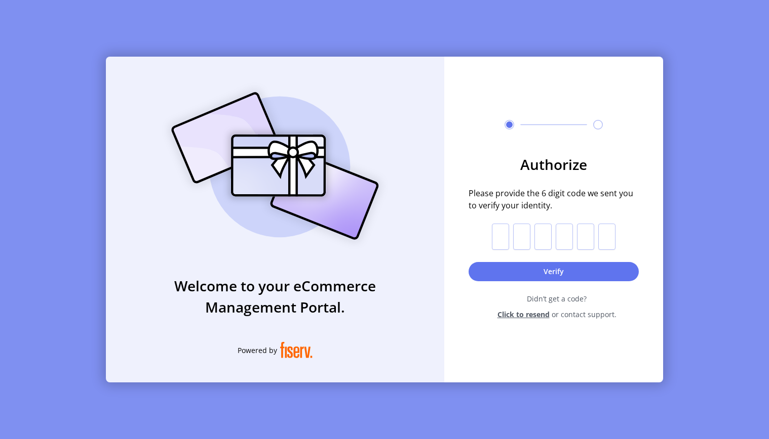
click at [526, 316] on span "Click to resend" at bounding box center [523, 314] width 52 height 11
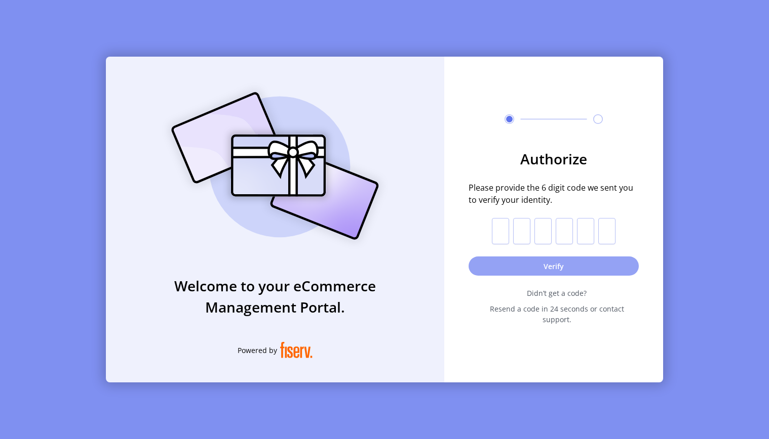
click at [562, 265] on button "Verify" at bounding box center [553, 266] width 170 height 19
